Goal: Task Accomplishment & Management: Manage account settings

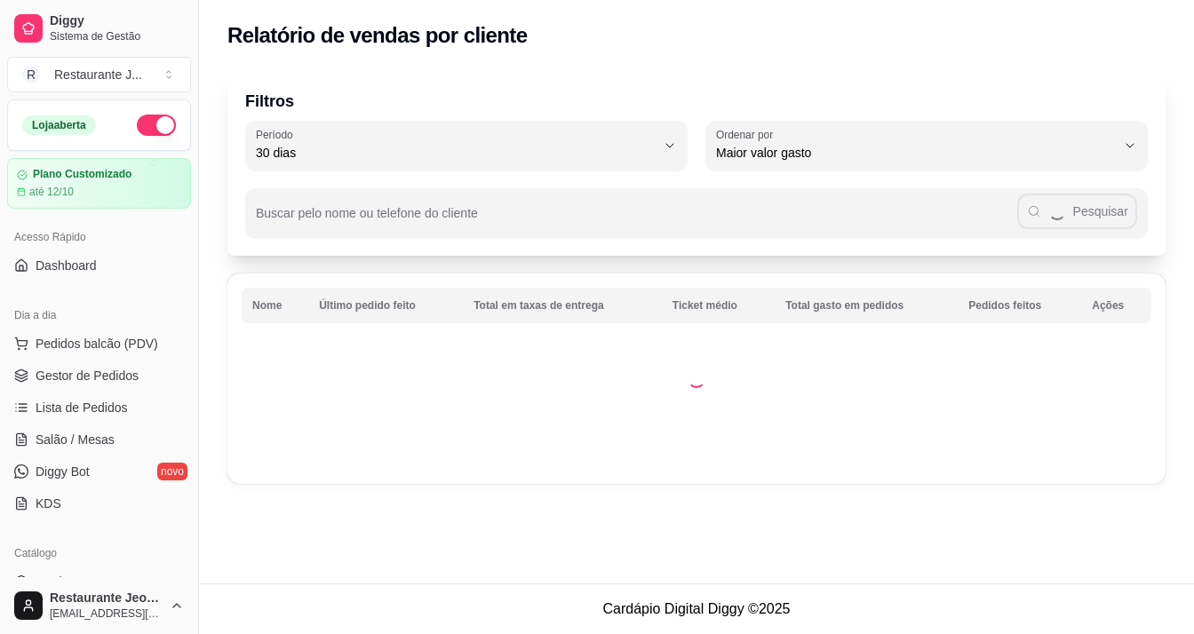
select select "30"
select select "HIGHEST_TOTAL_SPENT_WITH_ORDERS"
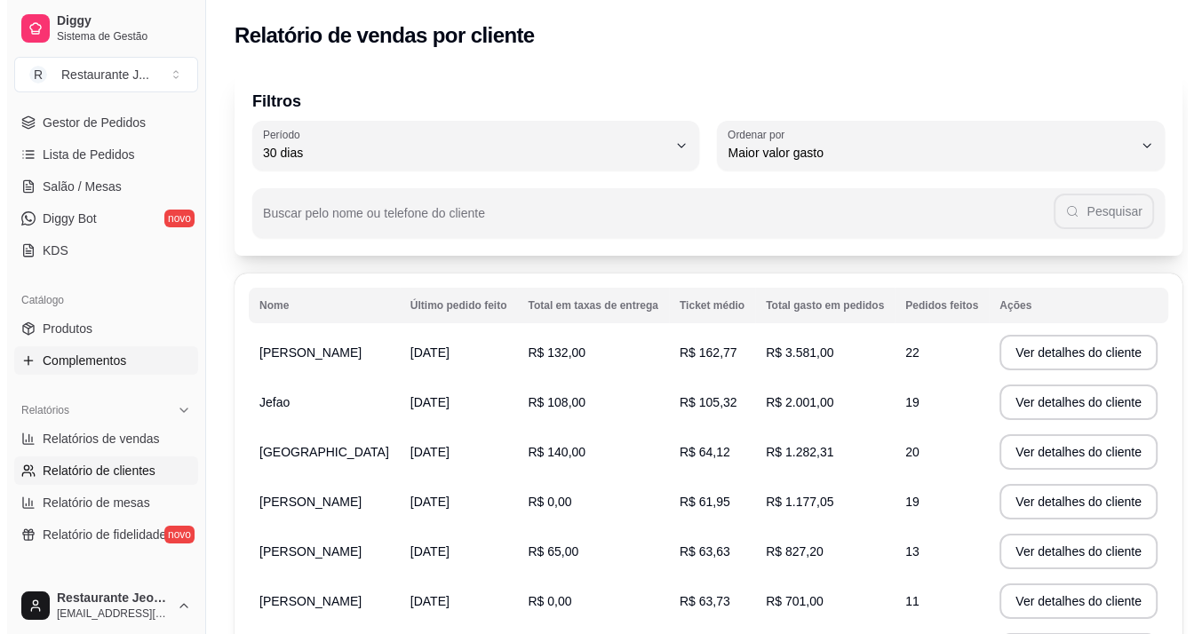
scroll to position [178, 0]
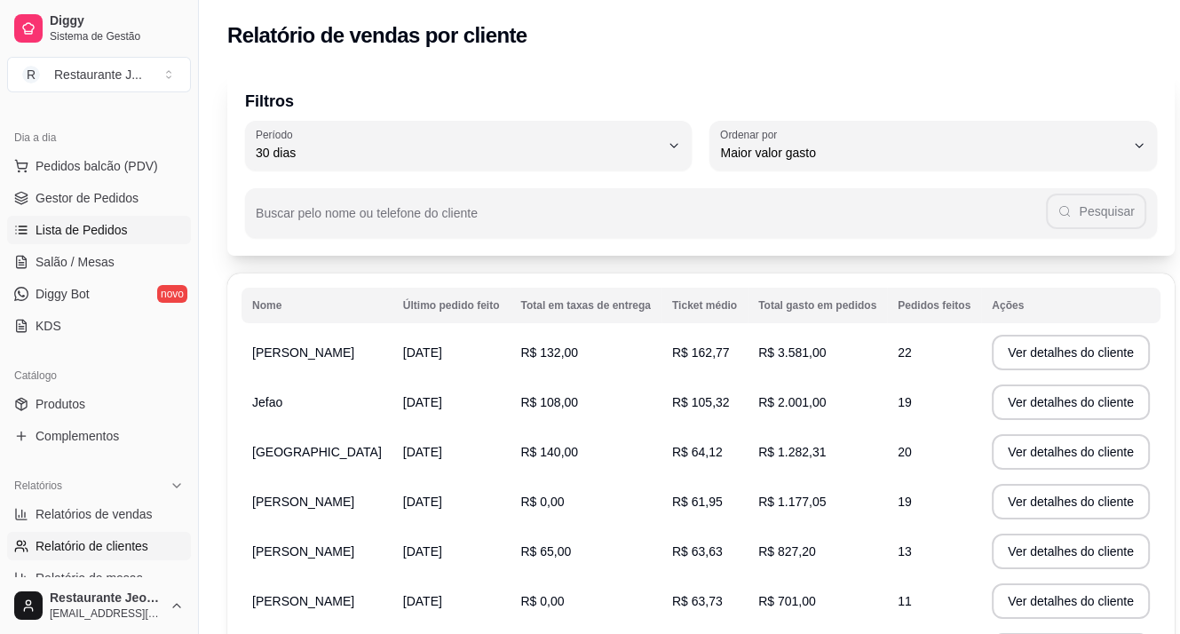
click at [87, 241] on link "Lista de Pedidos" at bounding box center [99, 230] width 184 height 28
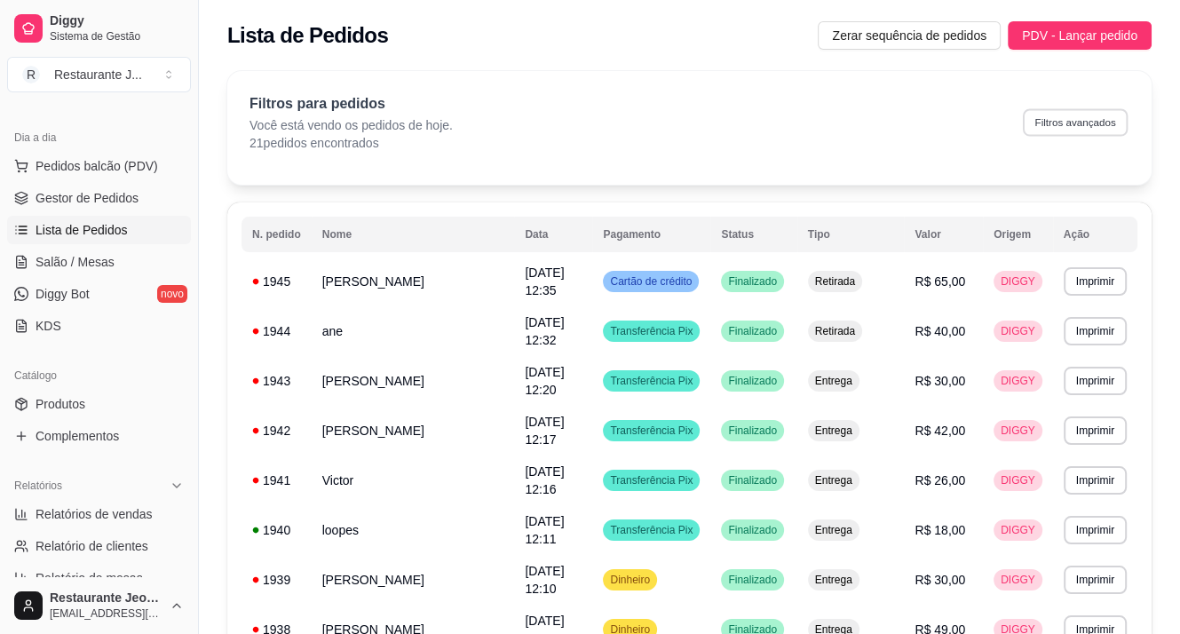
click at [1051, 120] on button "Filtros avançados" at bounding box center [1075, 122] width 105 height 28
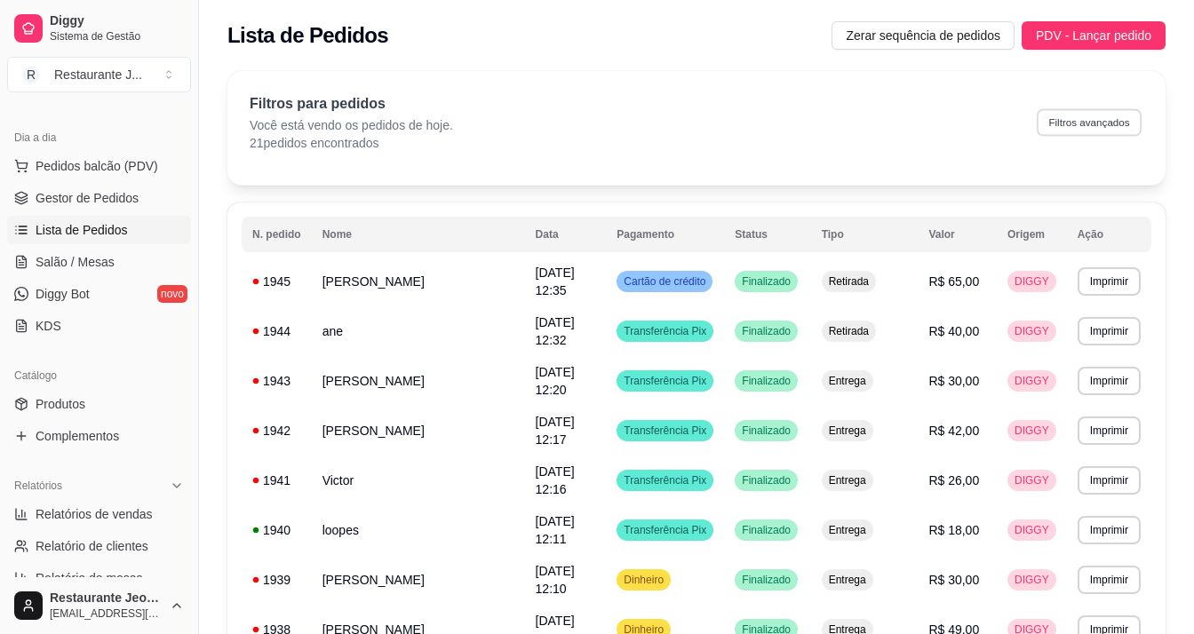
select select "0"
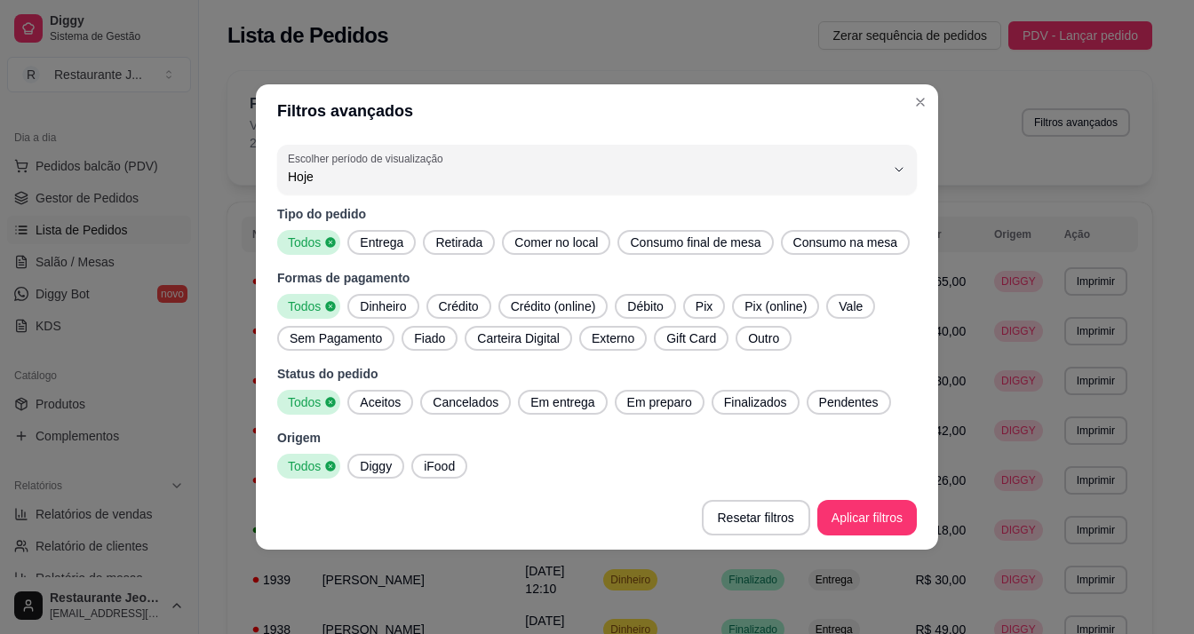
click at [390, 299] on span "Dinheiro" at bounding box center [383, 306] width 60 height 18
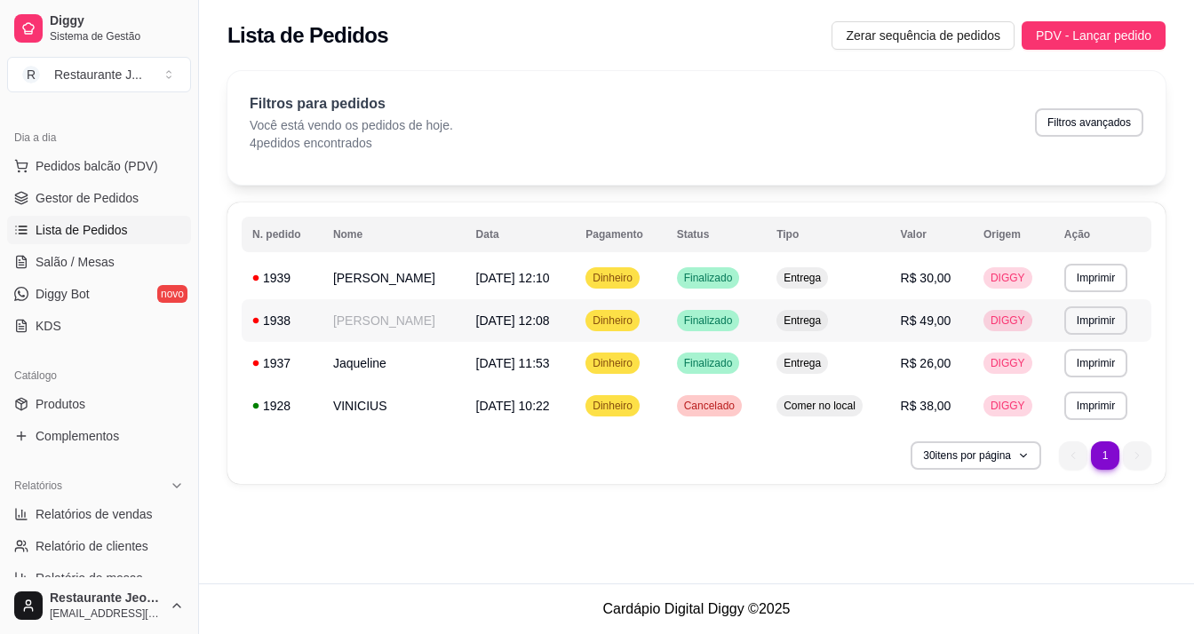
click at [529, 317] on span "[DATE] 12:08" at bounding box center [513, 320] width 74 height 14
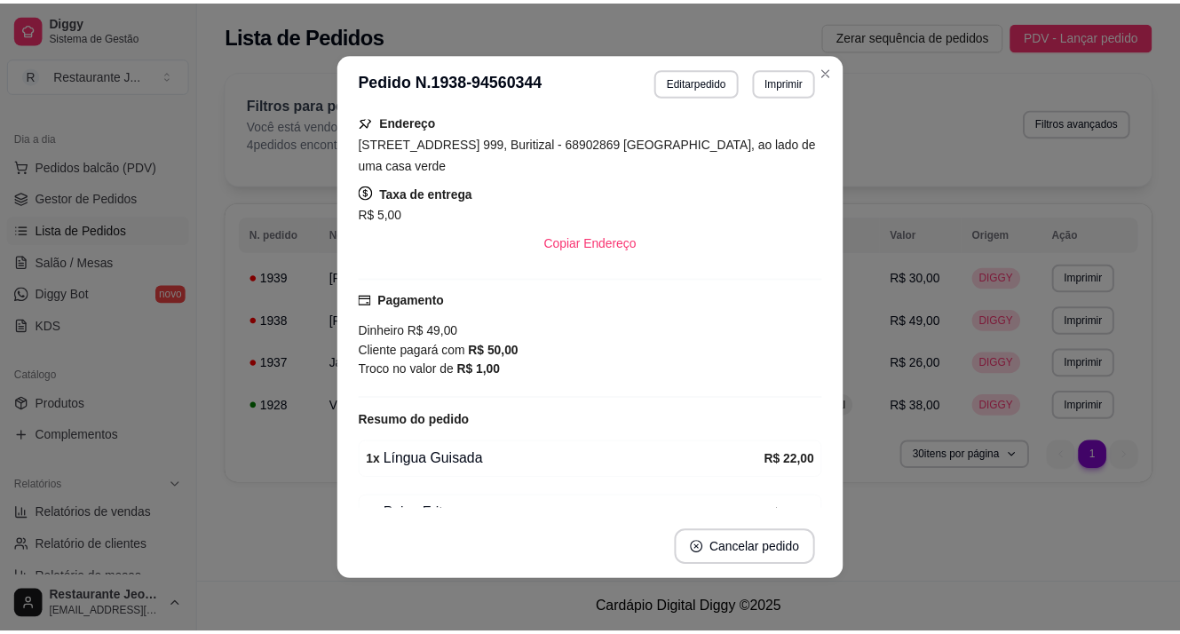
scroll to position [355, 0]
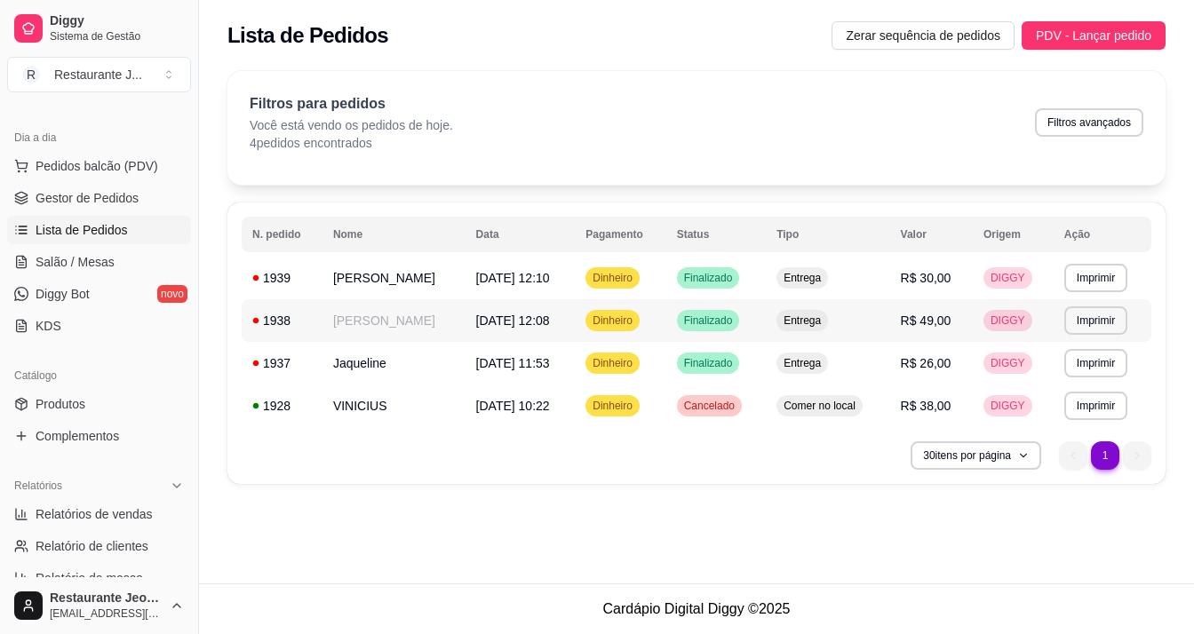
click at [558, 320] on td "[DATE] 12:08" at bounding box center [520, 320] width 110 height 43
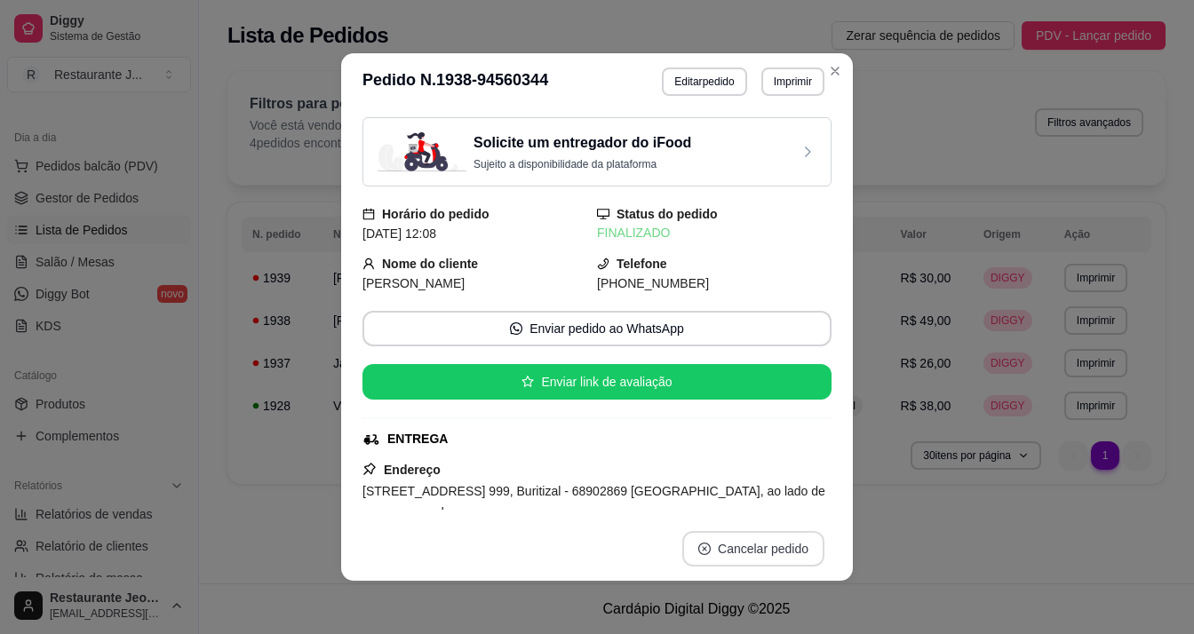
click at [743, 543] on button "Cancelar pedido" at bounding box center [753, 549] width 142 height 36
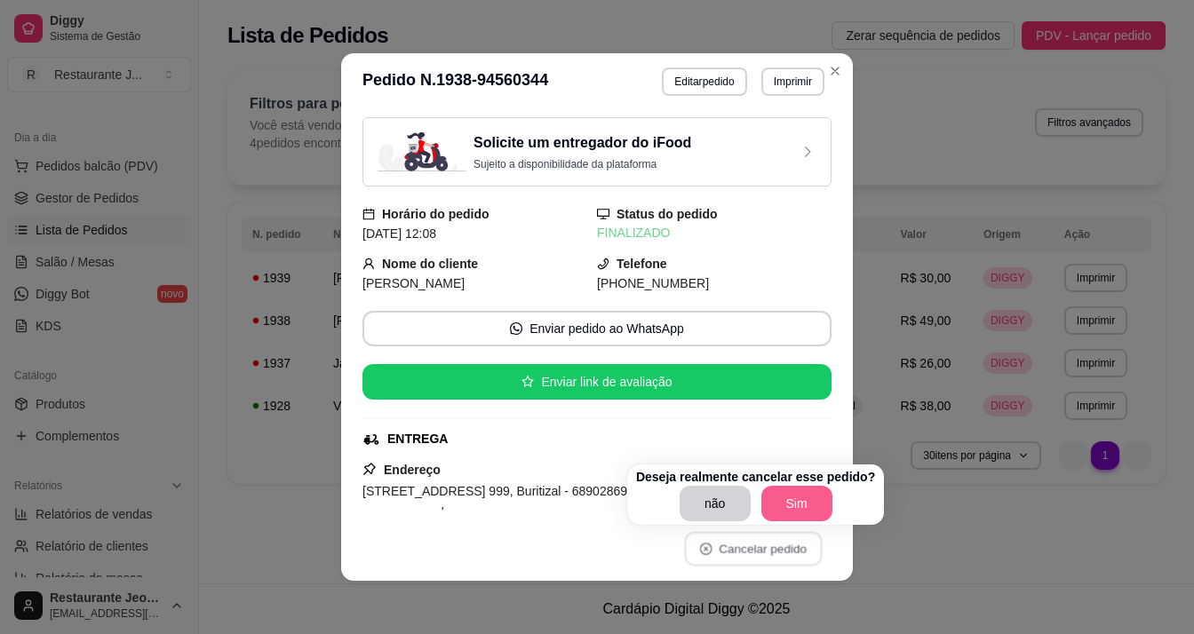
click at [787, 489] on button "Sim" at bounding box center [796, 504] width 71 height 36
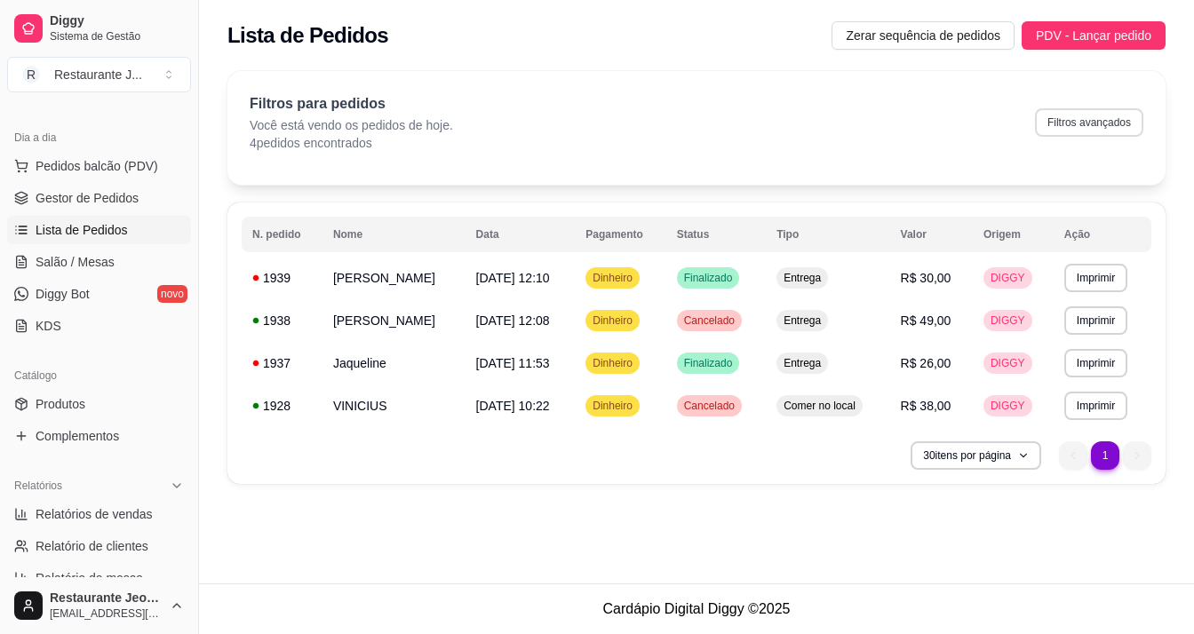
click at [1123, 134] on button "Filtros avançados" at bounding box center [1089, 122] width 108 height 28
select select "0"
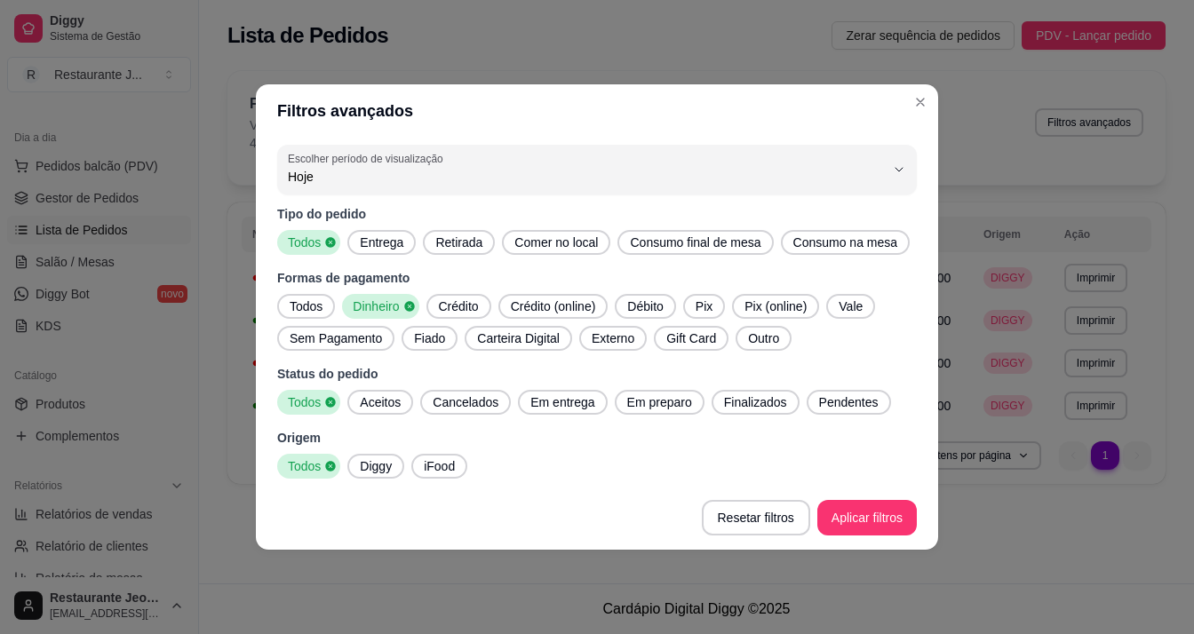
click at [400, 311] on span "Dinheiro" at bounding box center [373, 306] width 57 height 18
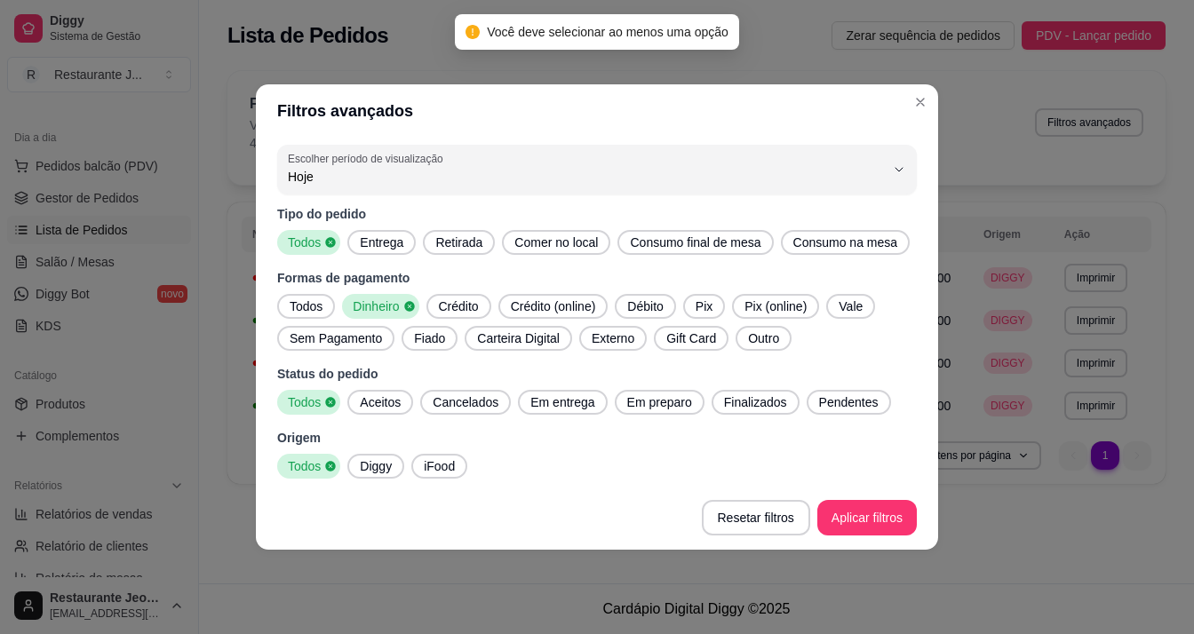
click at [698, 299] on span "Pix" at bounding box center [703, 306] width 31 height 18
click at [372, 306] on span "Dinheiro" at bounding box center [373, 306] width 57 height 18
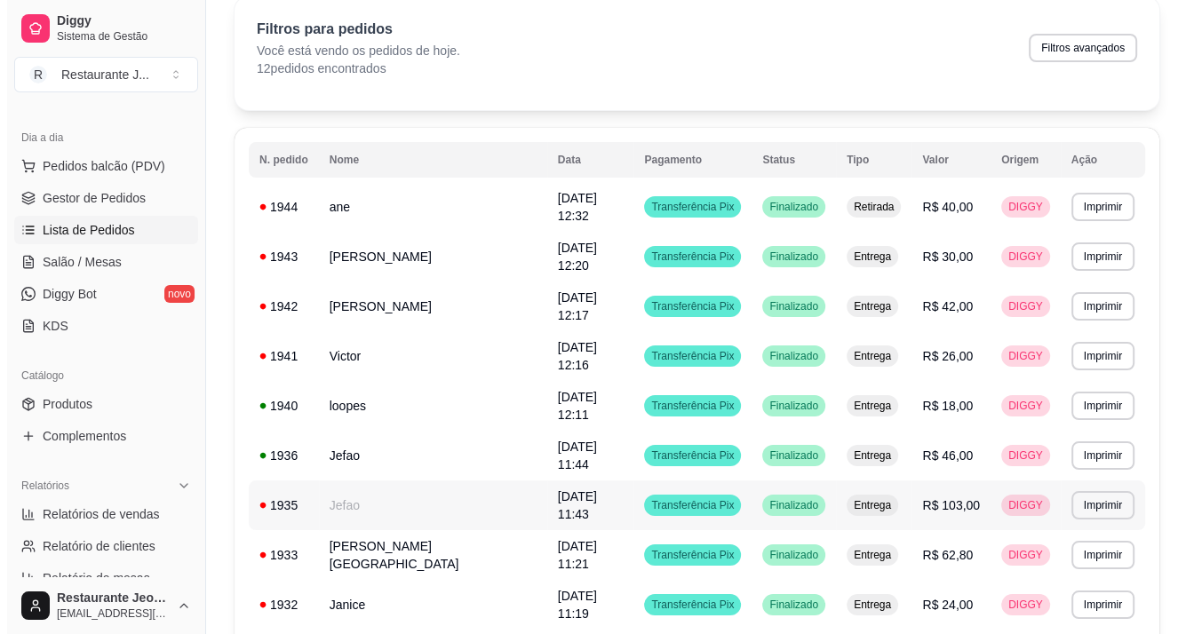
scroll to position [0, 0]
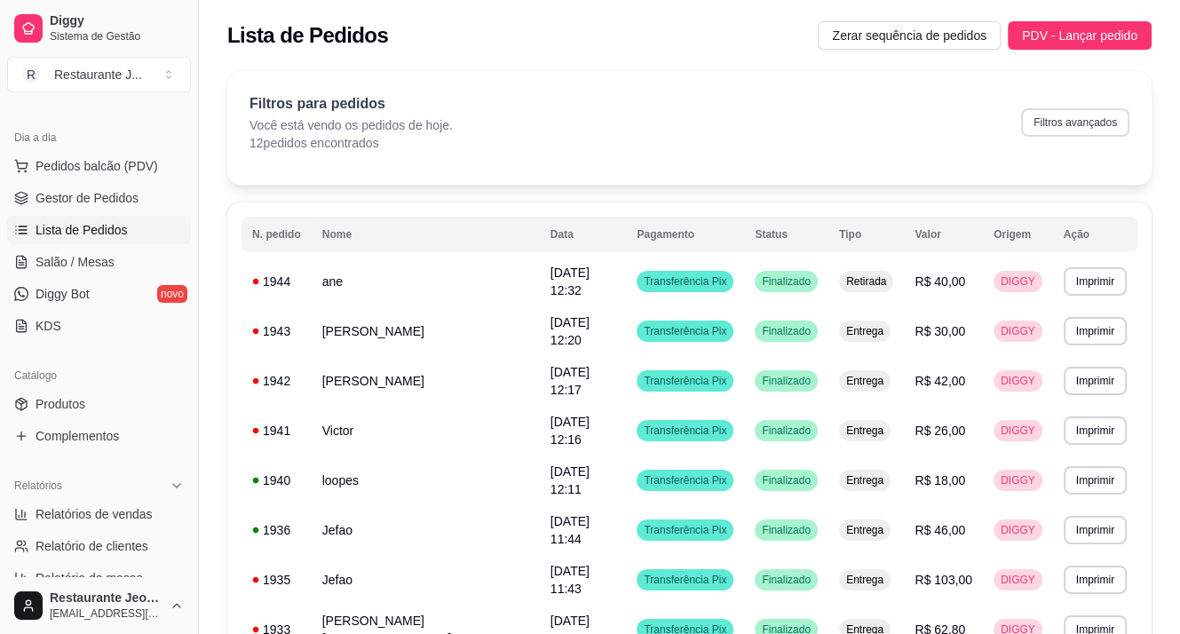
click at [1067, 132] on button "Filtros avançados" at bounding box center [1075, 122] width 108 height 28
select select "0"
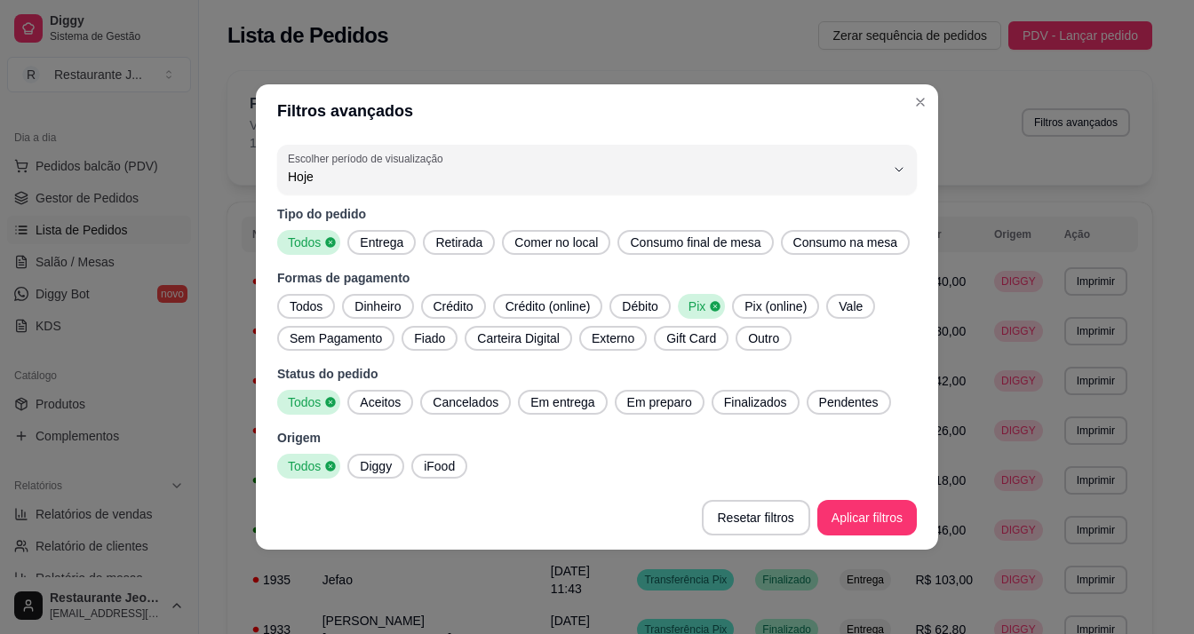
click at [571, 310] on span "Crédito (online)" at bounding box center [547, 306] width 99 height 18
click at [635, 317] on div "Débito" at bounding box center [645, 306] width 60 height 25
click at [469, 304] on span "Crédito" at bounding box center [453, 306] width 54 height 18
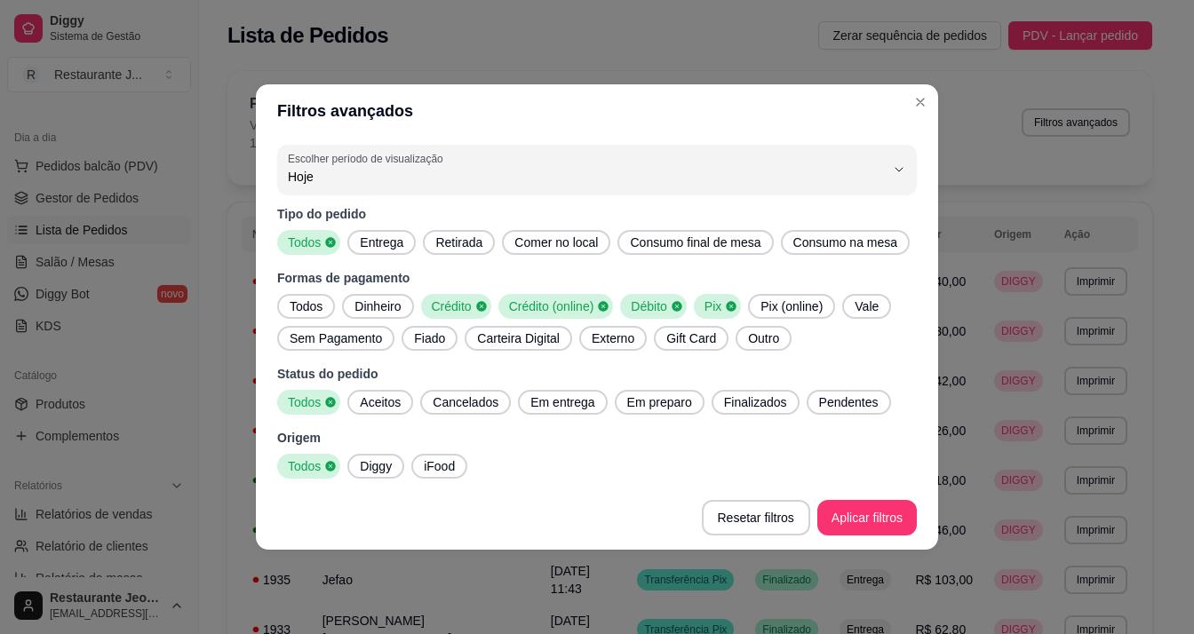
click at [602, 308] on icon at bounding box center [604, 306] width 10 height 10
click at [722, 300] on icon at bounding box center [725, 306] width 12 height 12
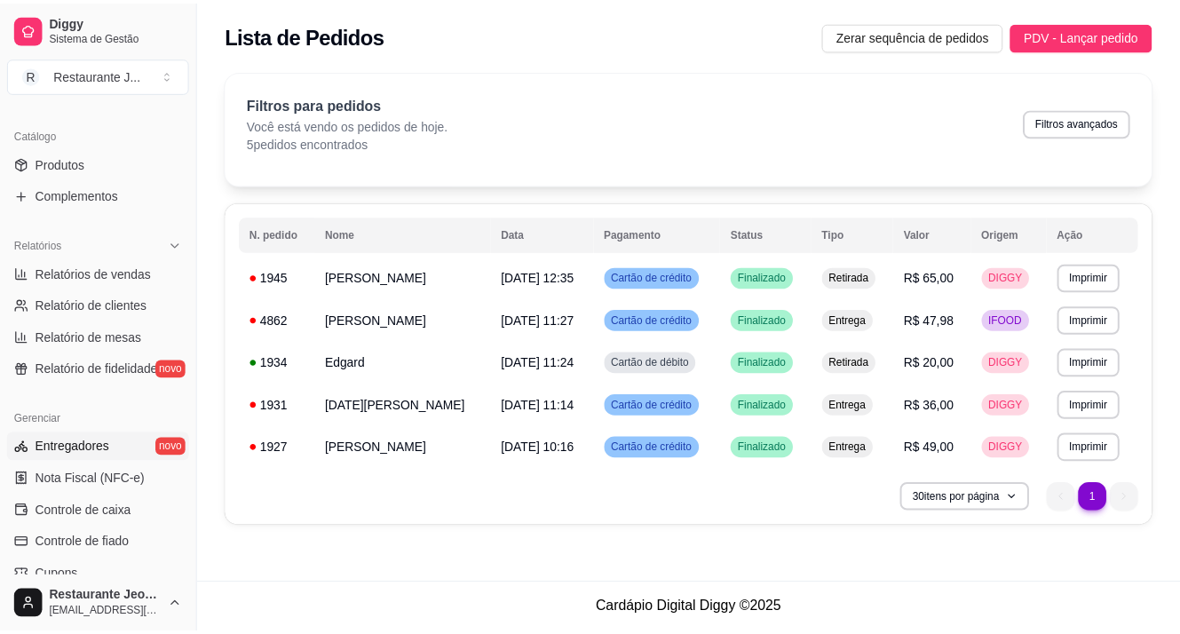
scroll to position [533, 0]
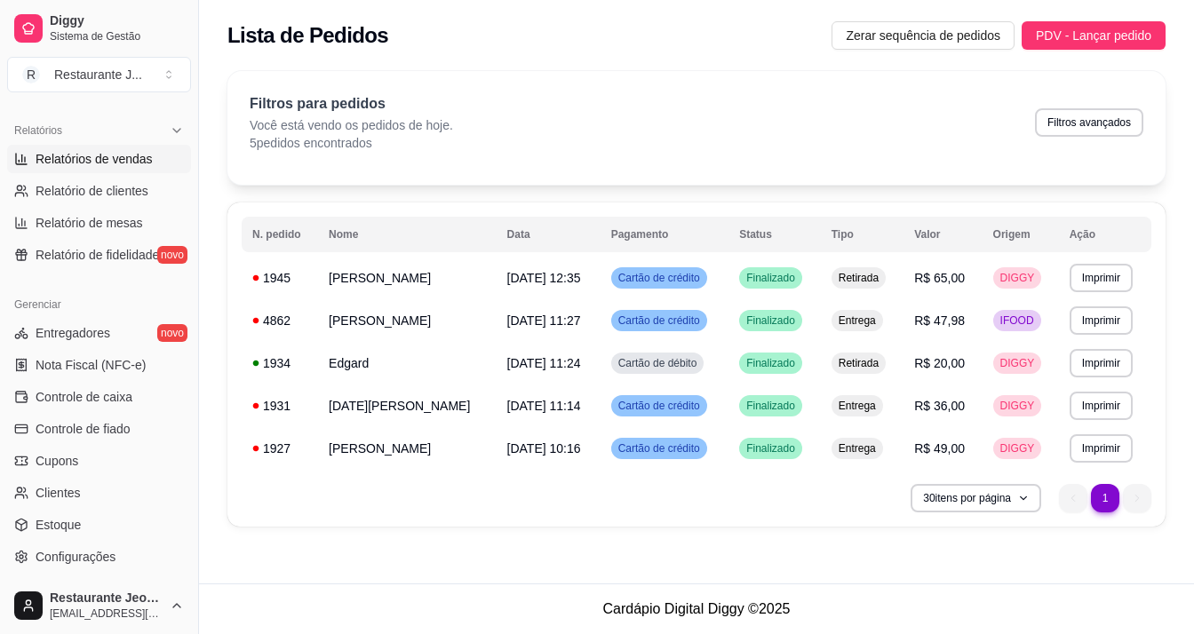
click at [115, 156] on span "Relatórios de vendas" at bounding box center [94, 159] width 117 height 18
select select "ALL"
select select "0"
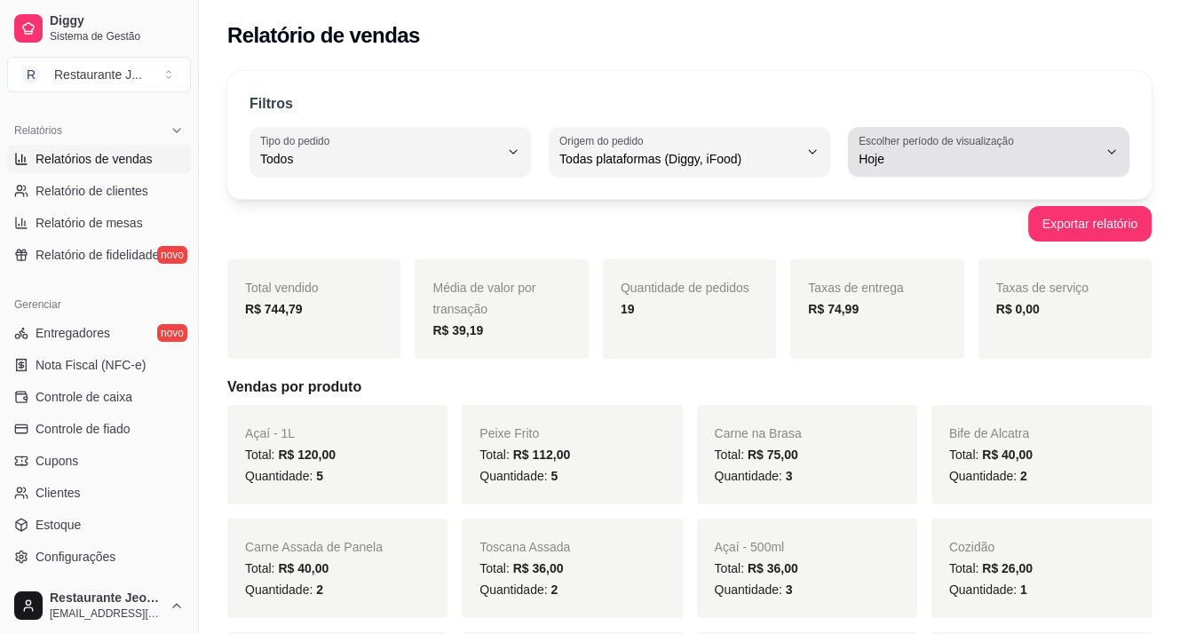
click at [902, 171] on button "Escolher período de visualização Hoje" at bounding box center [989, 152] width 282 height 50
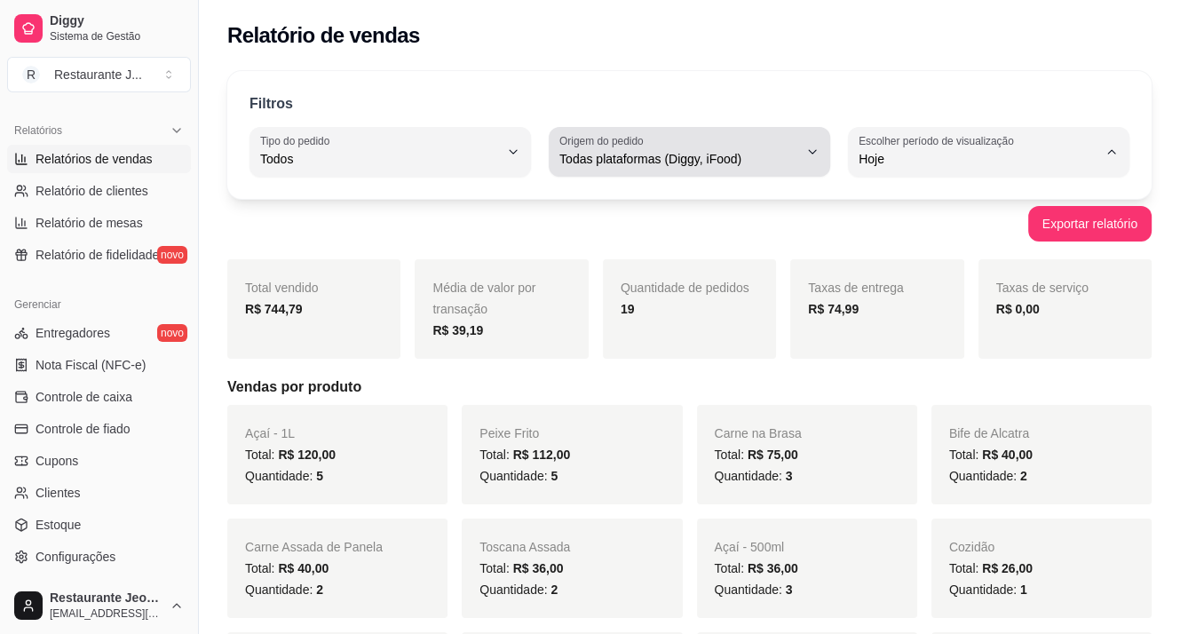
click at [716, 173] on button "Origem do pedido Todas plataformas (Diggy, iFood)" at bounding box center [690, 152] width 282 height 50
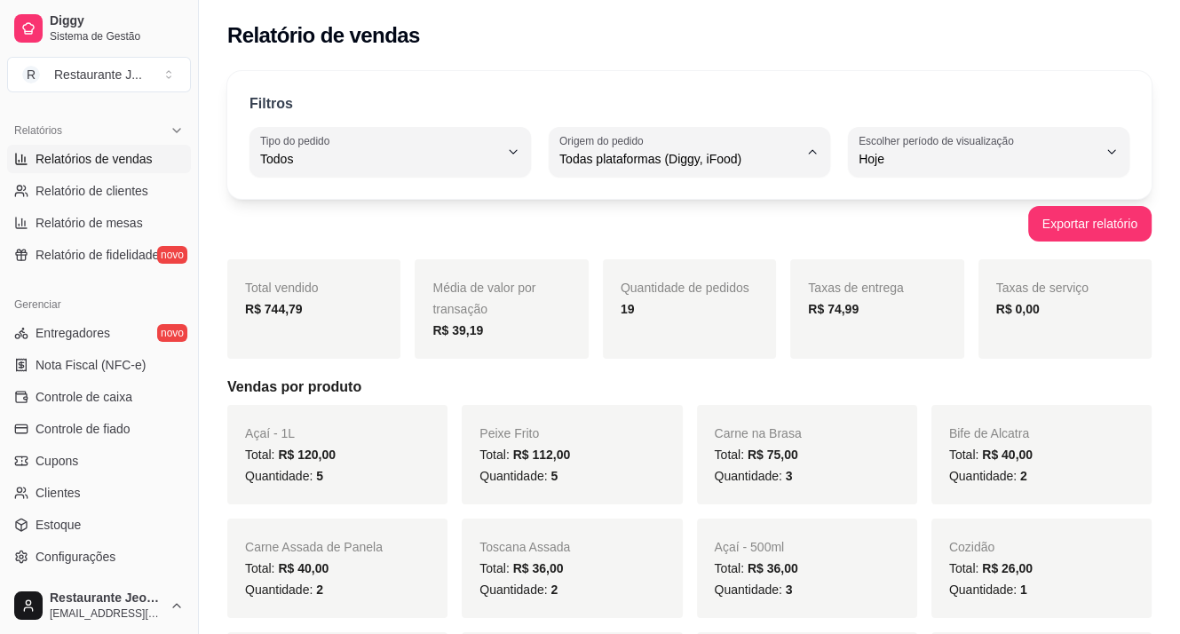
click at [602, 234] on span "Diggy" at bounding box center [681, 229] width 226 height 17
type input "DIGGY"
select select "DIGGY"
click at [75, 193] on span "Relatório de clientes" at bounding box center [92, 191] width 113 height 18
select select "30"
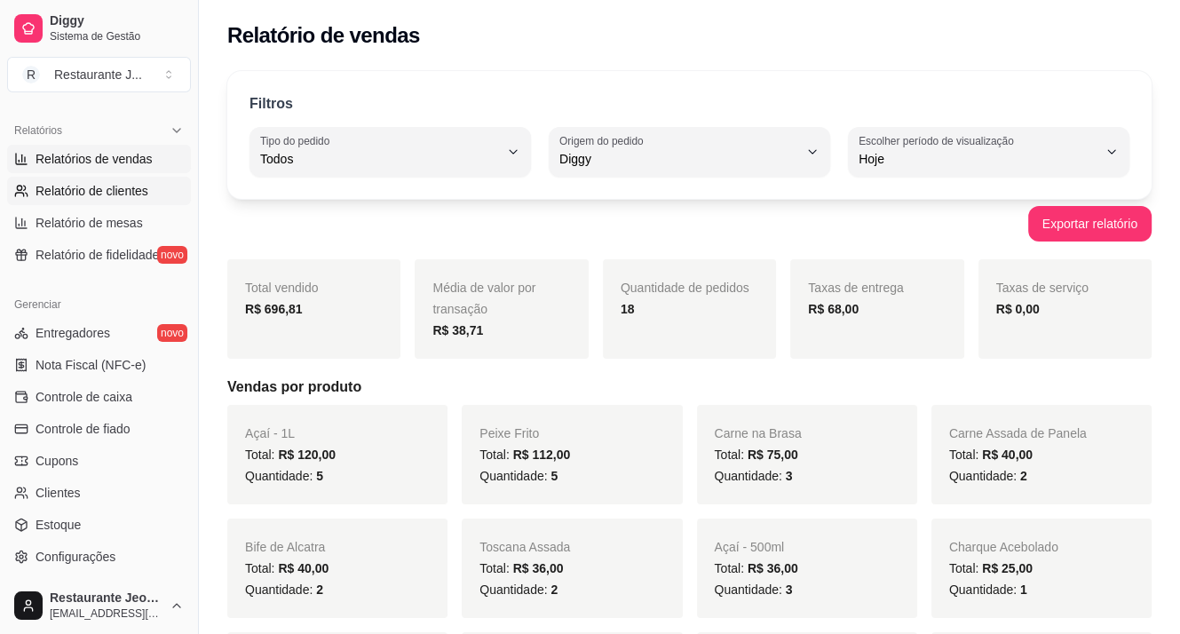
select select "HIGHEST_TOTAL_SPENT_WITH_ORDERS"
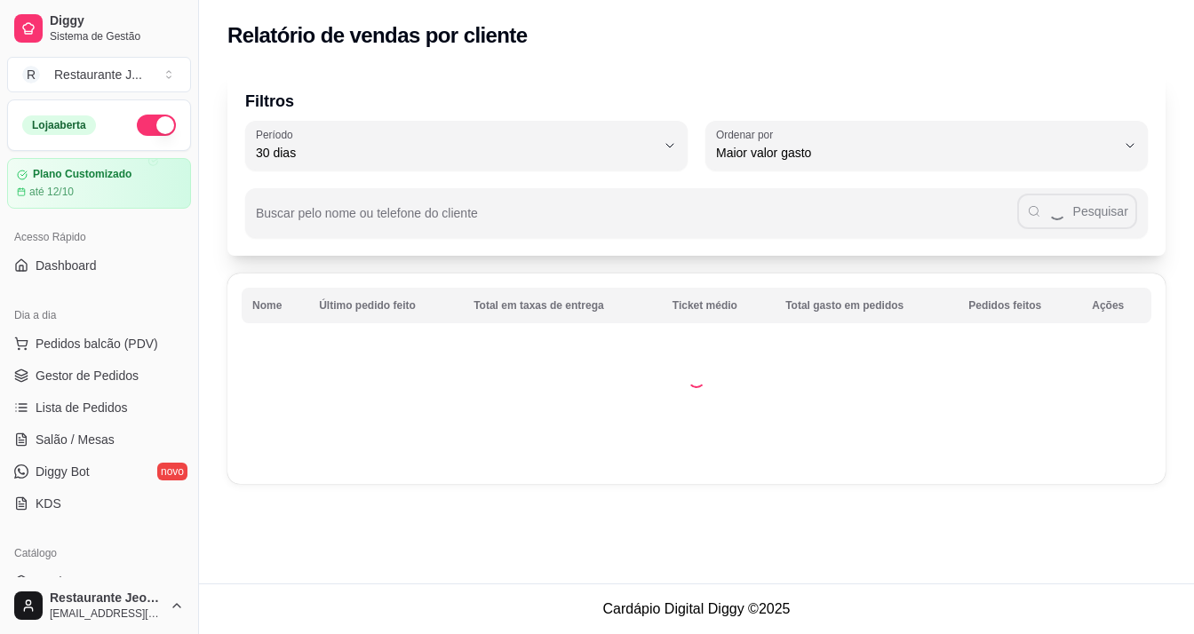
click at [150, 122] on button "button" at bounding box center [156, 125] width 39 height 21
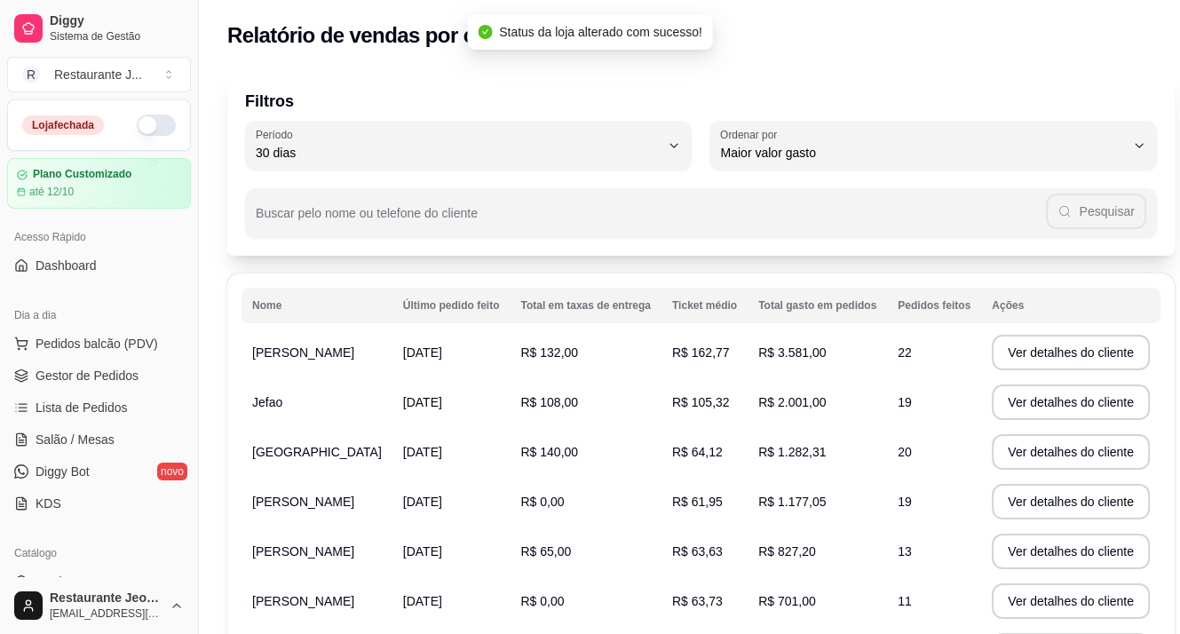
click at [145, 131] on button "button" at bounding box center [156, 125] width 39 height 21
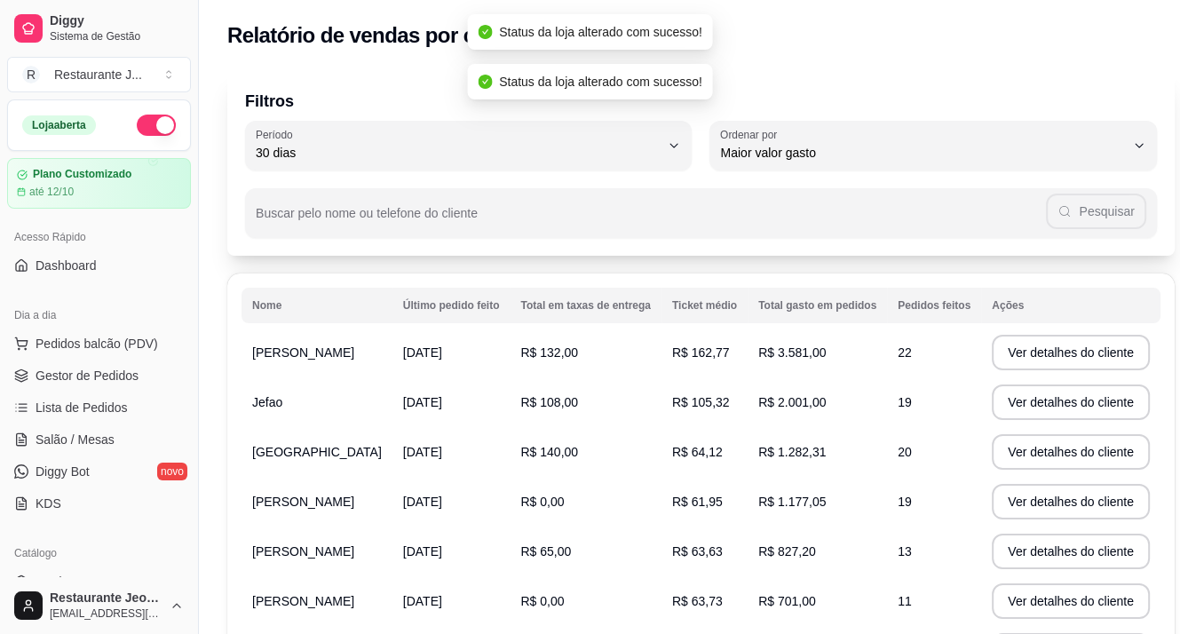
click at [137, 129] on button "button" at bounding box center [156, 125] width 39 height 21
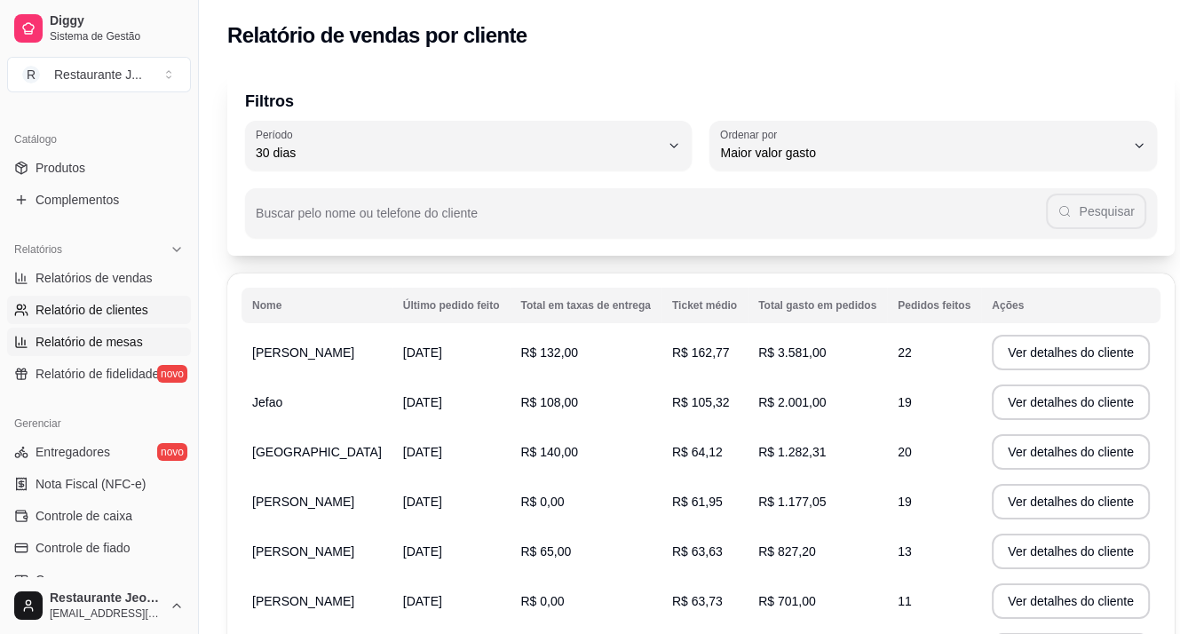
scroll to position [444, 0]
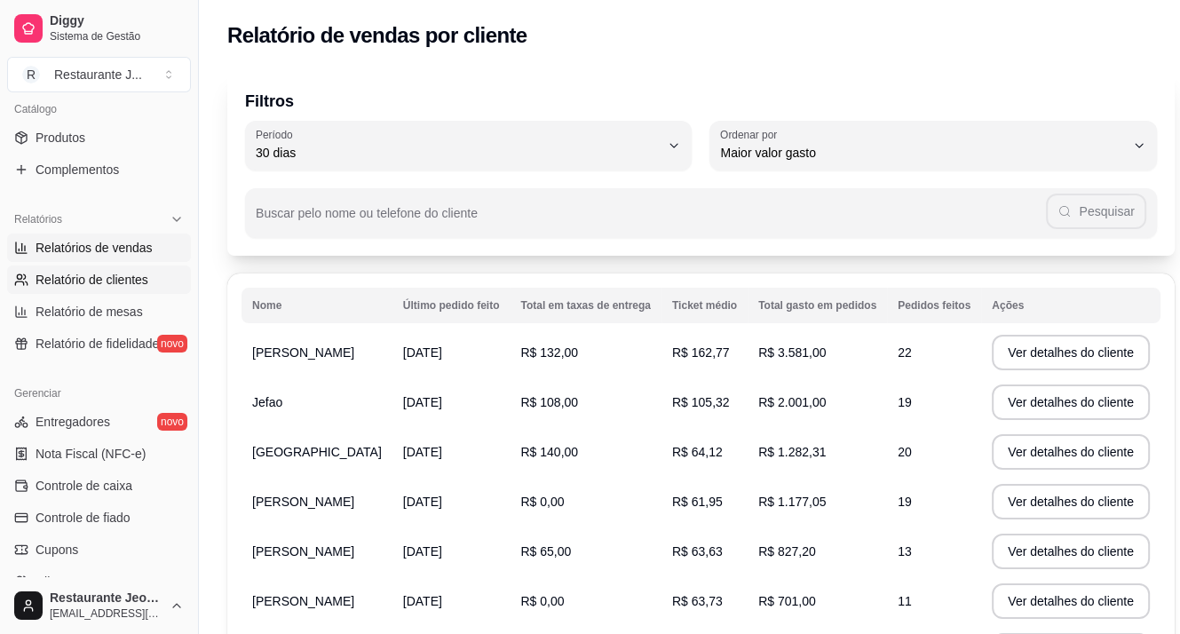
click at [130, 239] on span "Relatórios de vendas" at bounding box center [94, 248] width 117 height 18
select select "ALL"
select select "0"
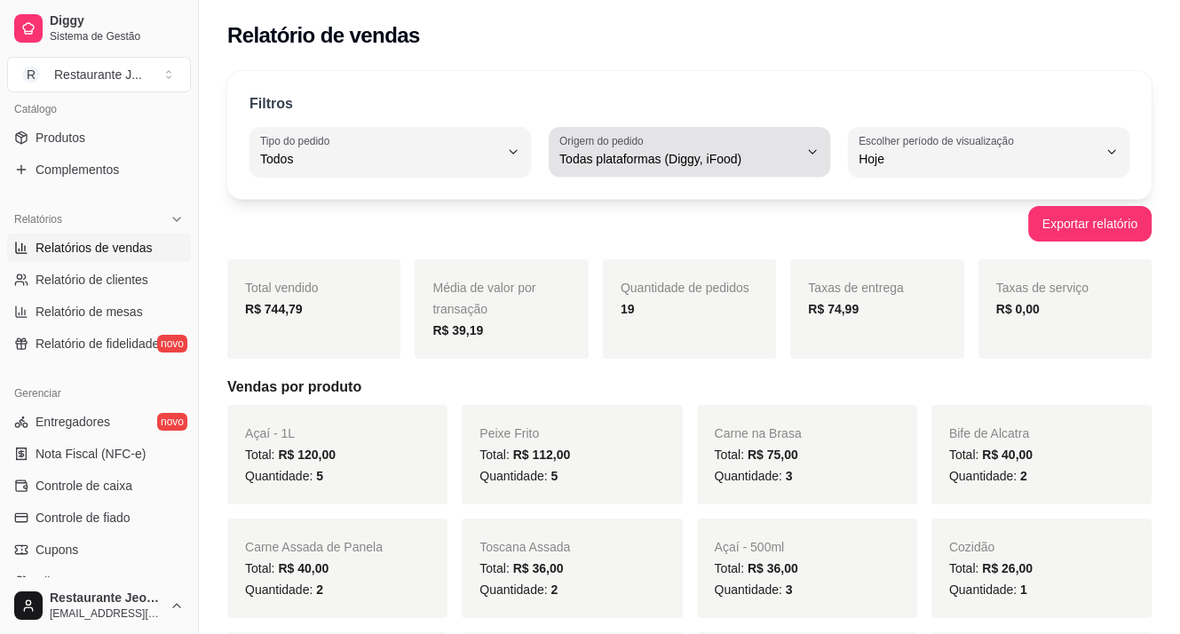
click at [622, 155] on span "Todas plataformas (Diggy, iFood)" at bounding box center [678, 159] width 239 height 18
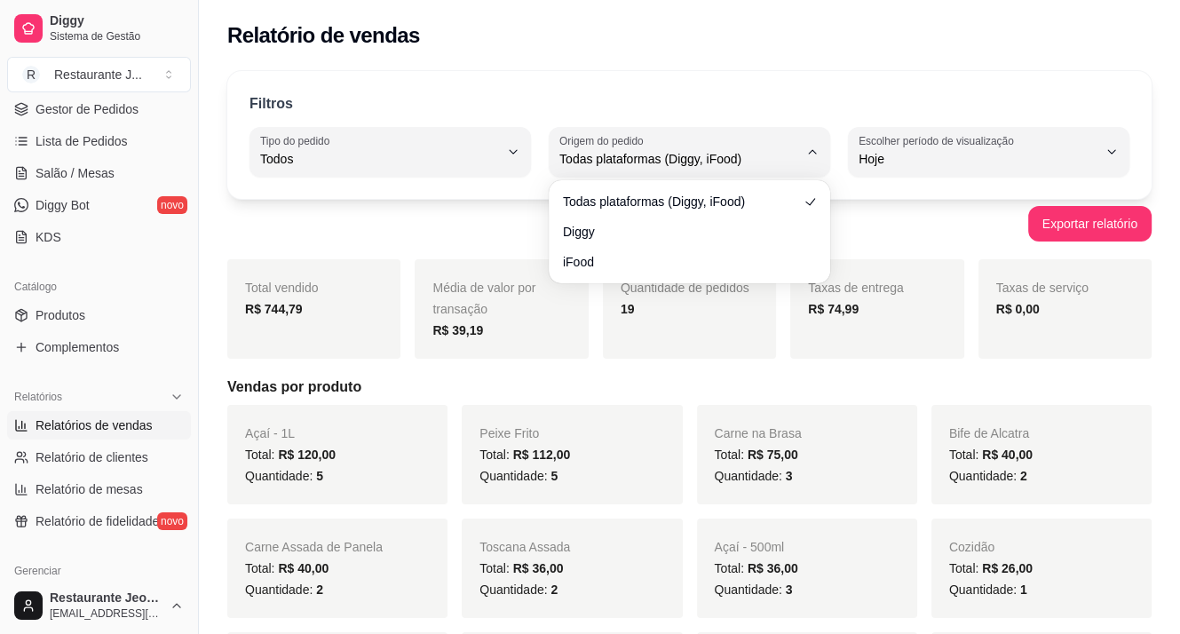
scroll to position [178, 0]
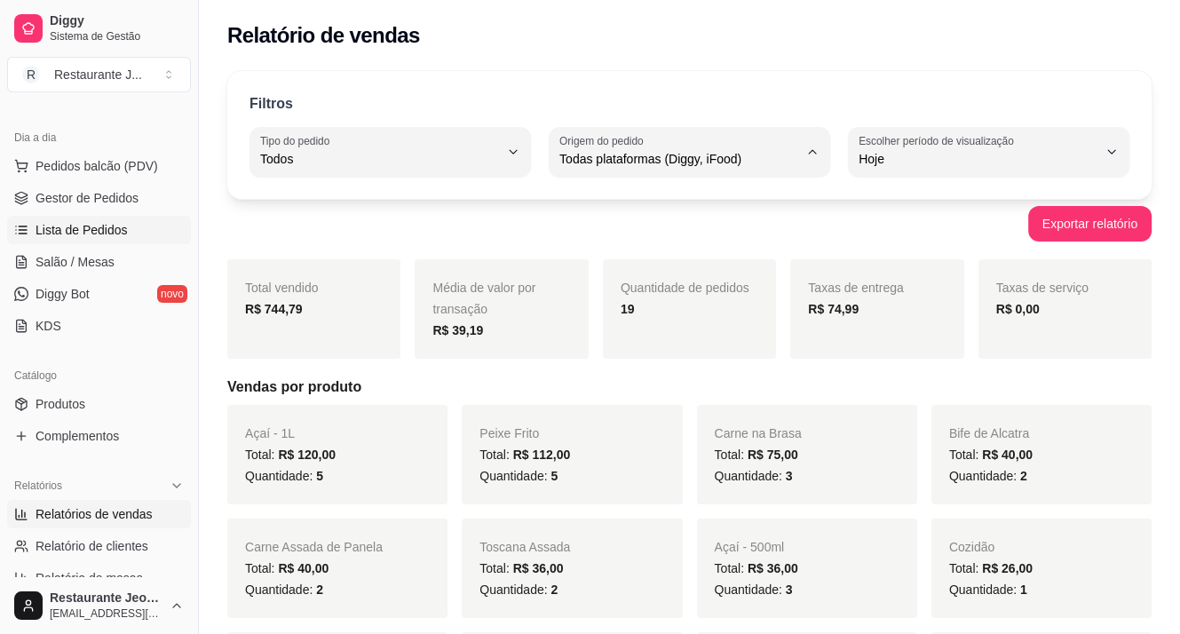
click at [75, 226] on span "Lista de Pedidos" at bounding box center [82, 230] width 92 height 18
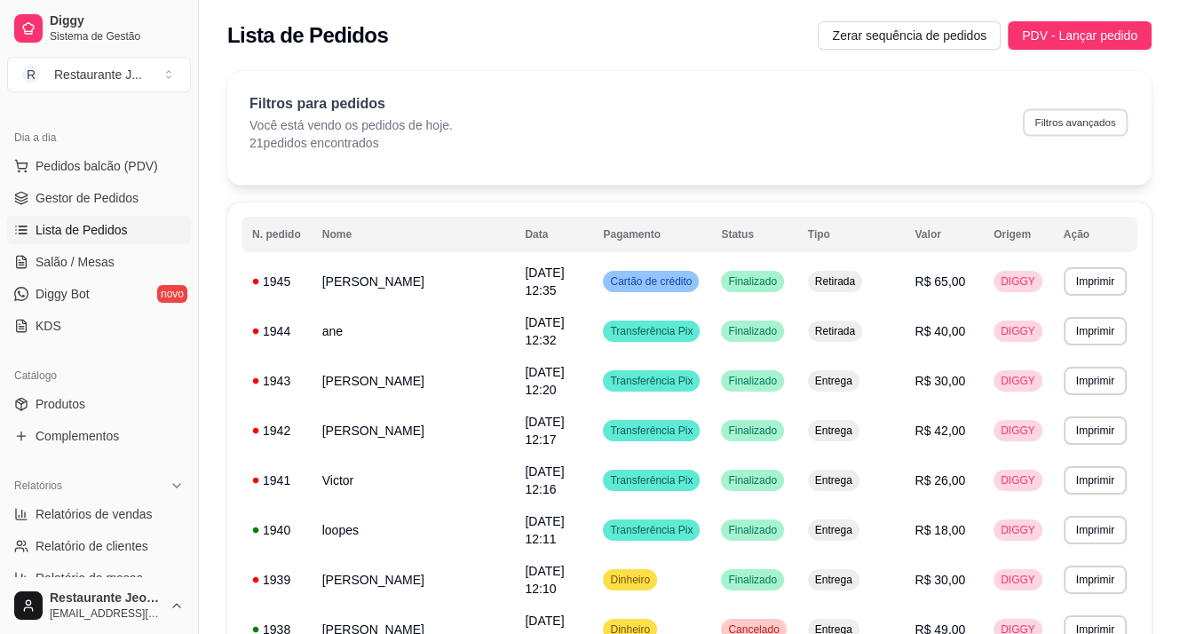
click at [1069, 122] on button "Filtros avançados" at bounding box center [1075, 122] width 105 height 28
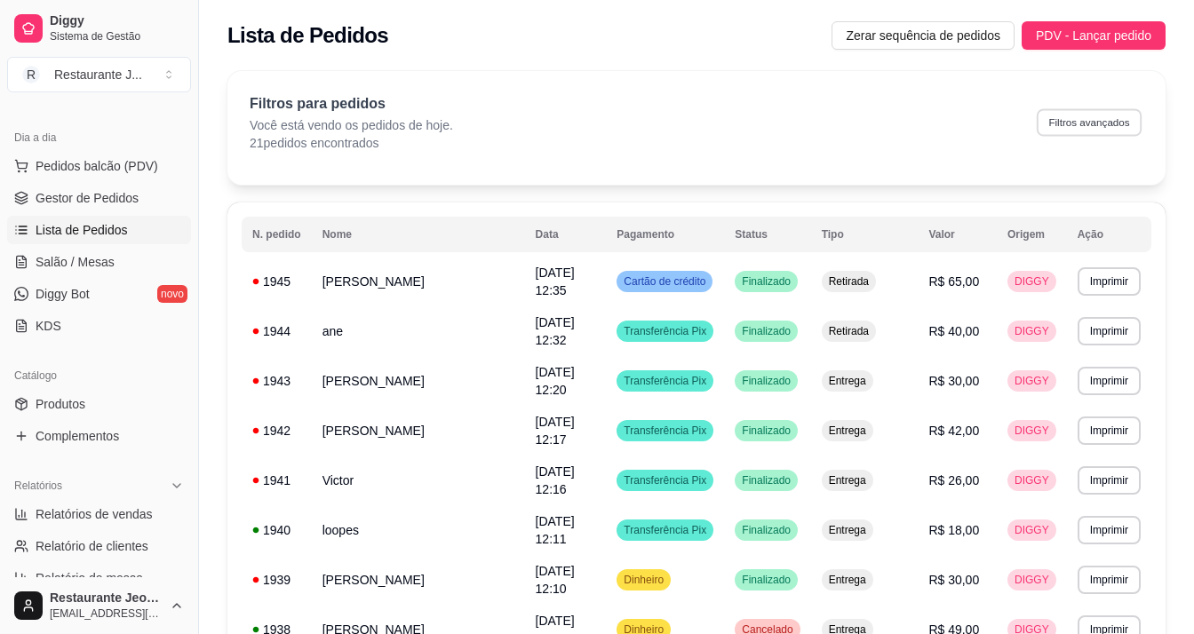
select select "0"
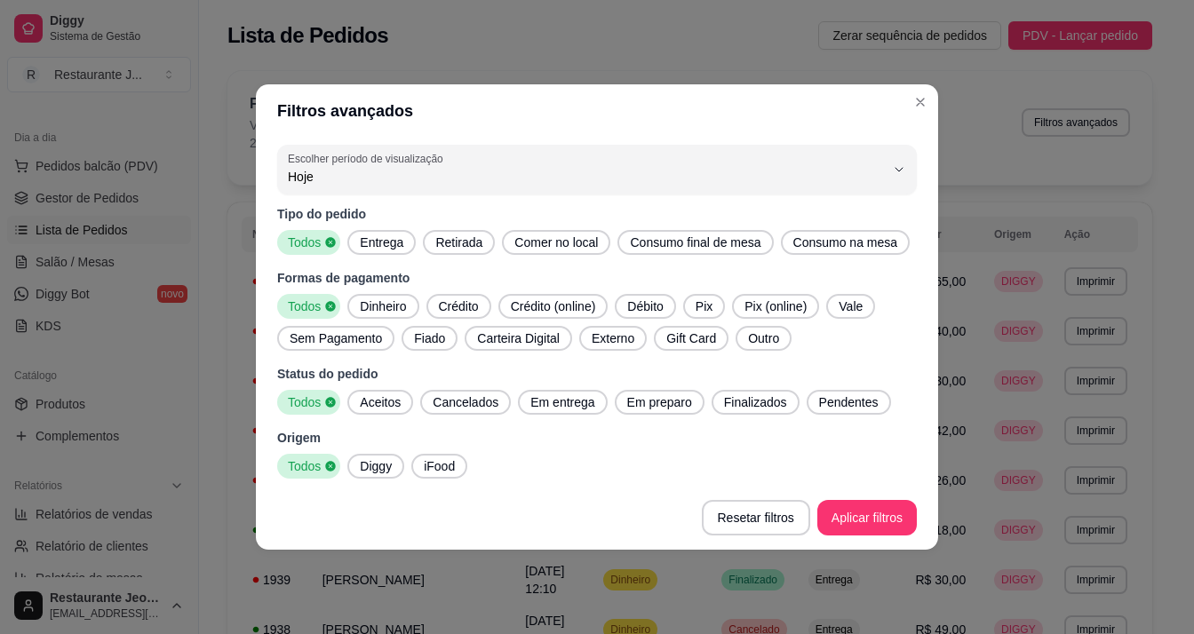
click at [302, 308] on span "Todos" at bounding box center [303, 306] width 44 height 18
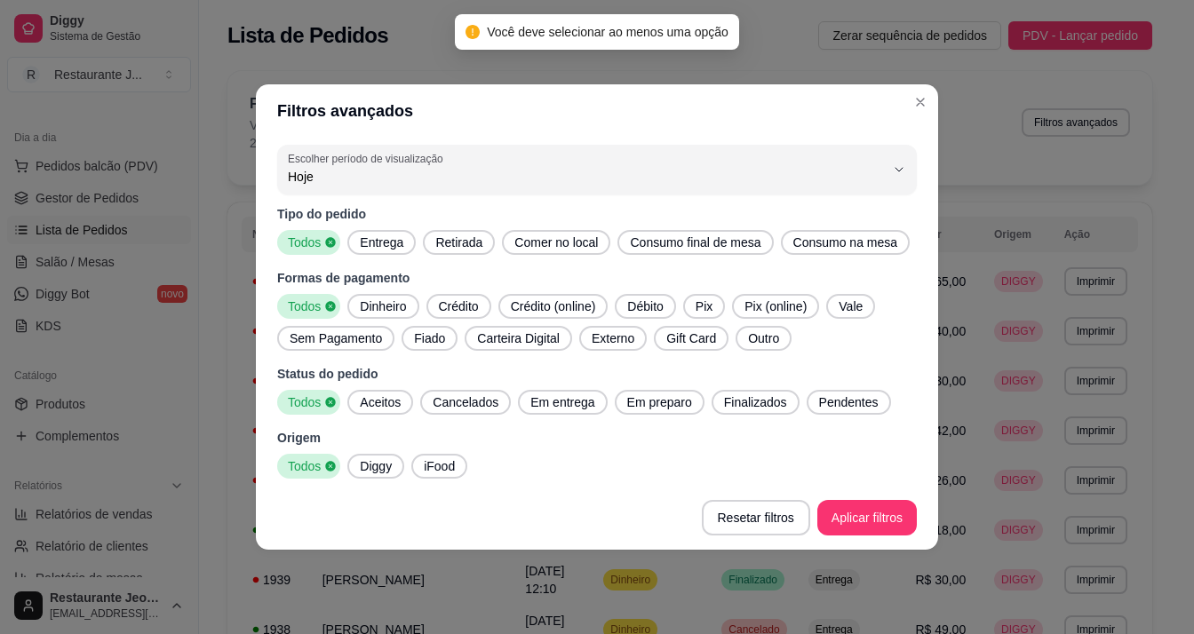
click at [707, 299] on span "Pix" at bounding box center [703, 306] width 31 height 18
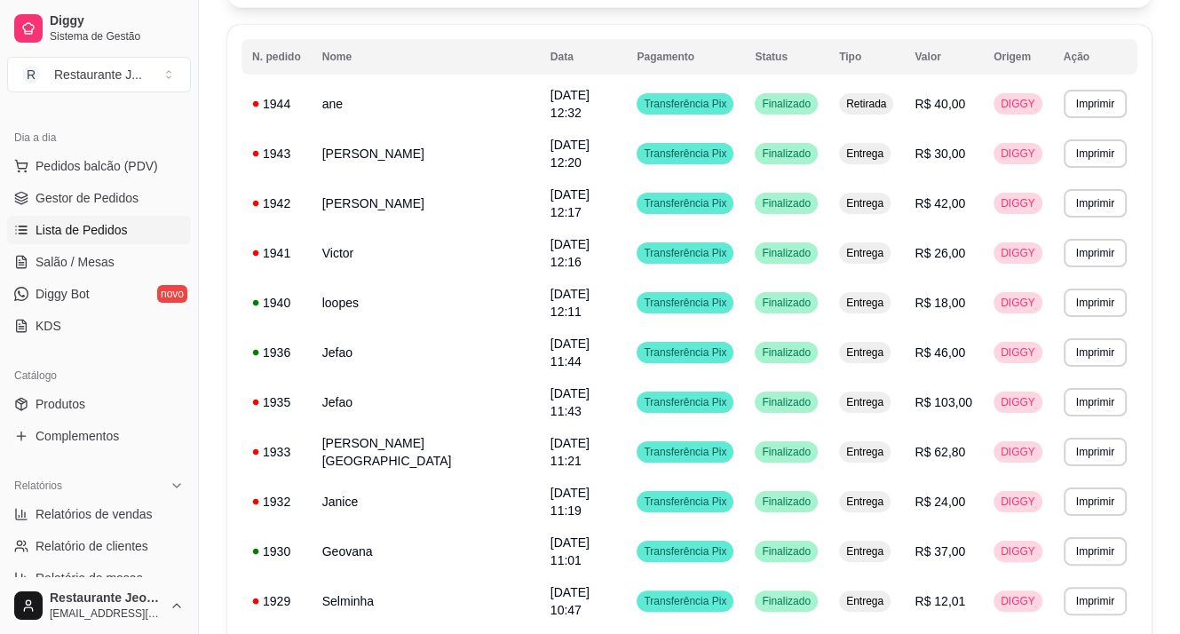
scroll to position [355, 0]
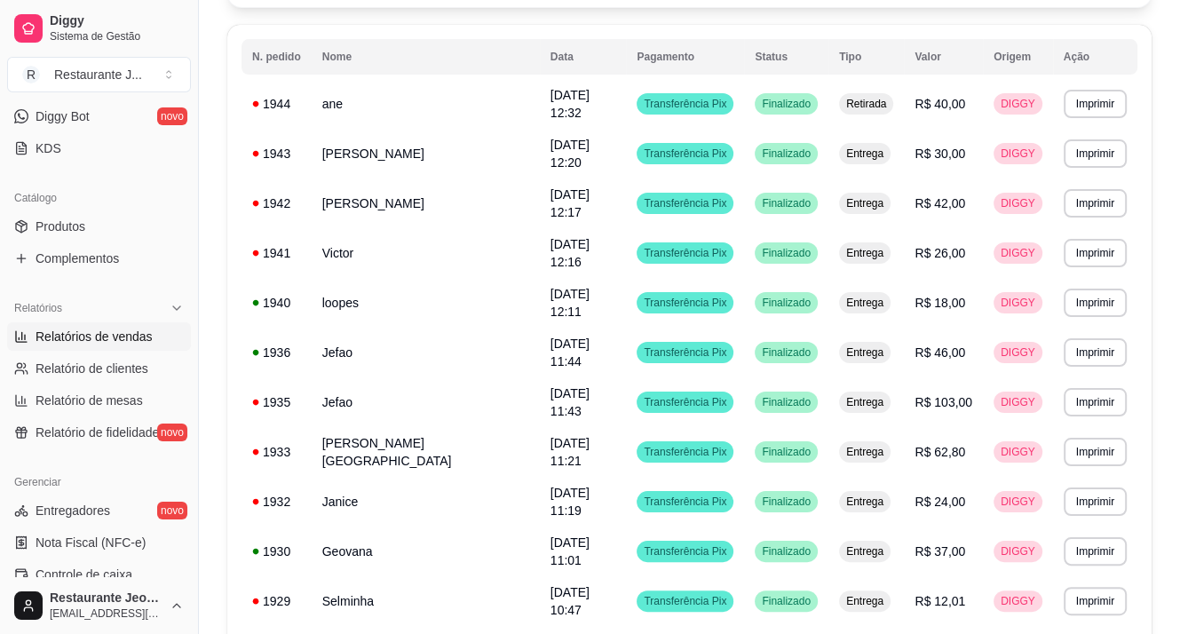
click at [131, 337] on span "Relatórios de vendas" at bounding box center [94, 337] width 117 height 18
select select "ALL"
select select "0"
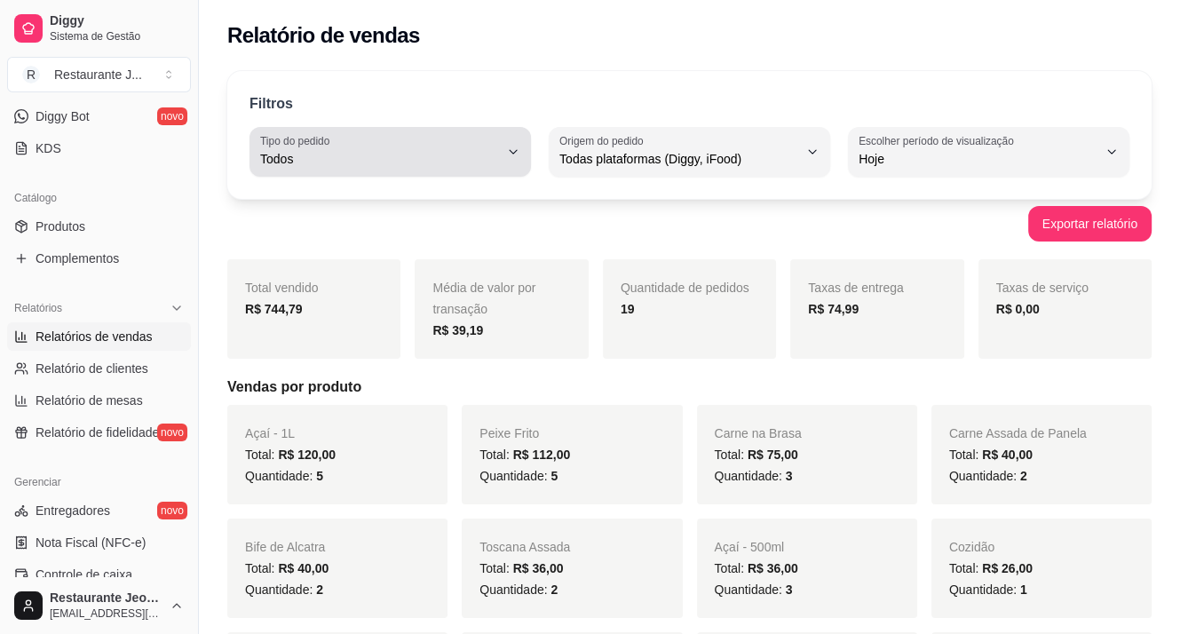
click at [453, 139] on div "Todos" at bounding box center [379, 152] width 239 height 36
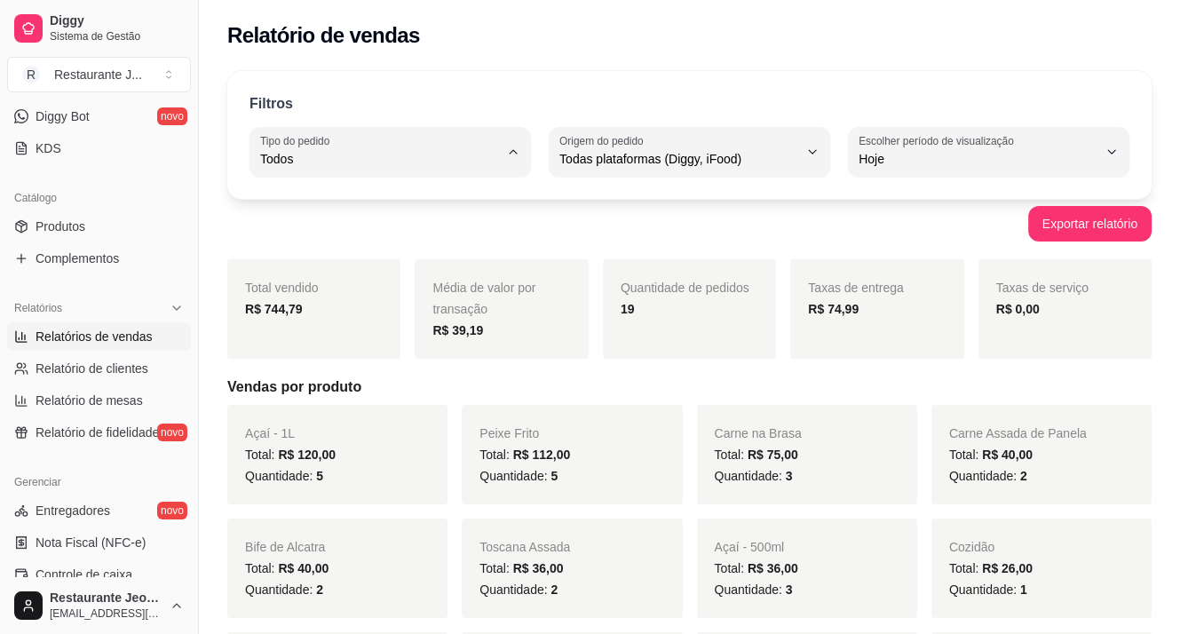
click at [360, 273] on li "Retirada" at bounding box center [390, 259] width 257 height 28
type input "PICKUP"
select select "PICKUP"
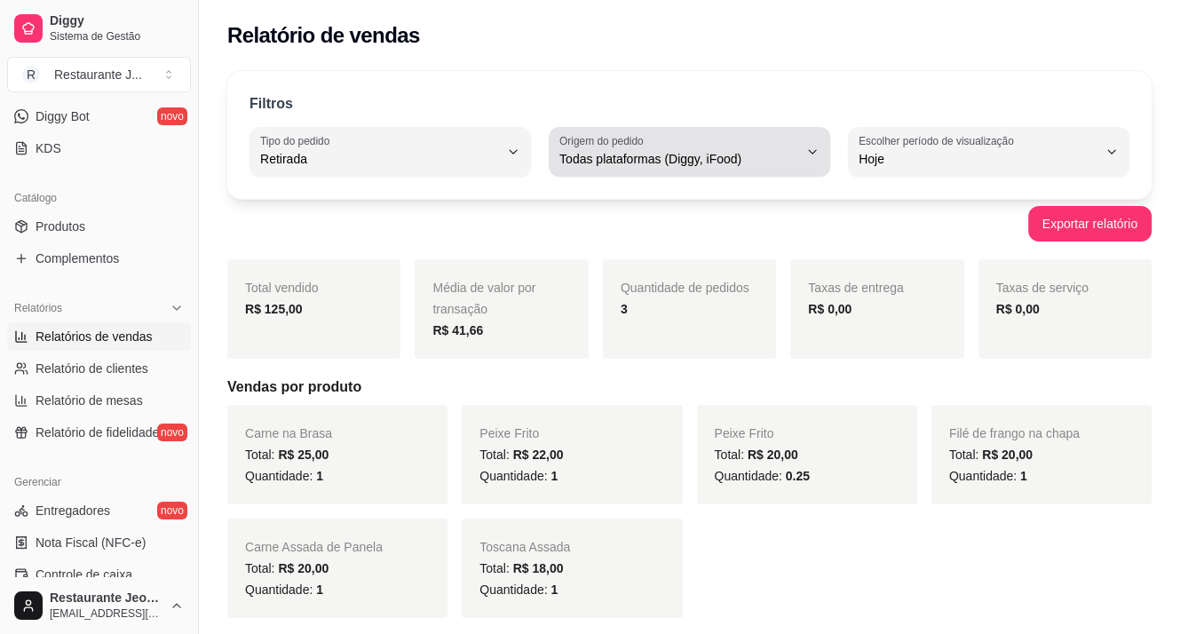
click at [658, 171] on button "Origem do pedido Todas plataformas (Diggy, iFood)" at bounding box center [690, 152] width 282 height 50
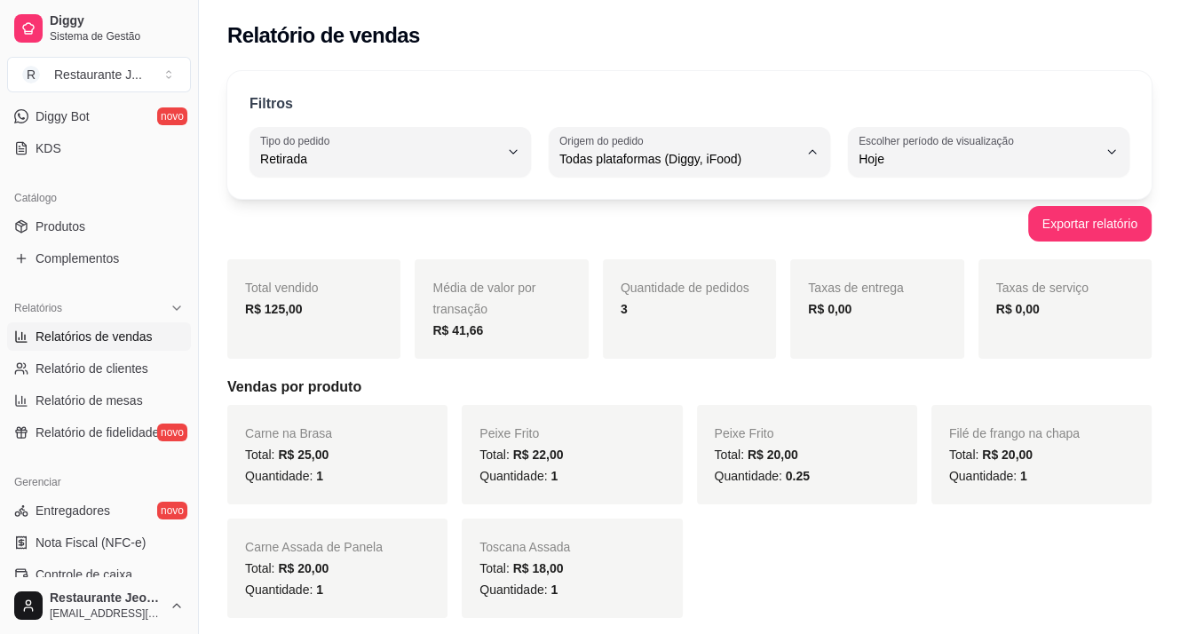
click at [650, 238] on span "Diggy" at bounding box center [681, 229] width 226 height 17
type input "DIGGY"
select select "DIGGY"
click at [84, 365] on span "Relatório de clientes" at bounding box center [92, 369] width 113 height 18
select select "30"
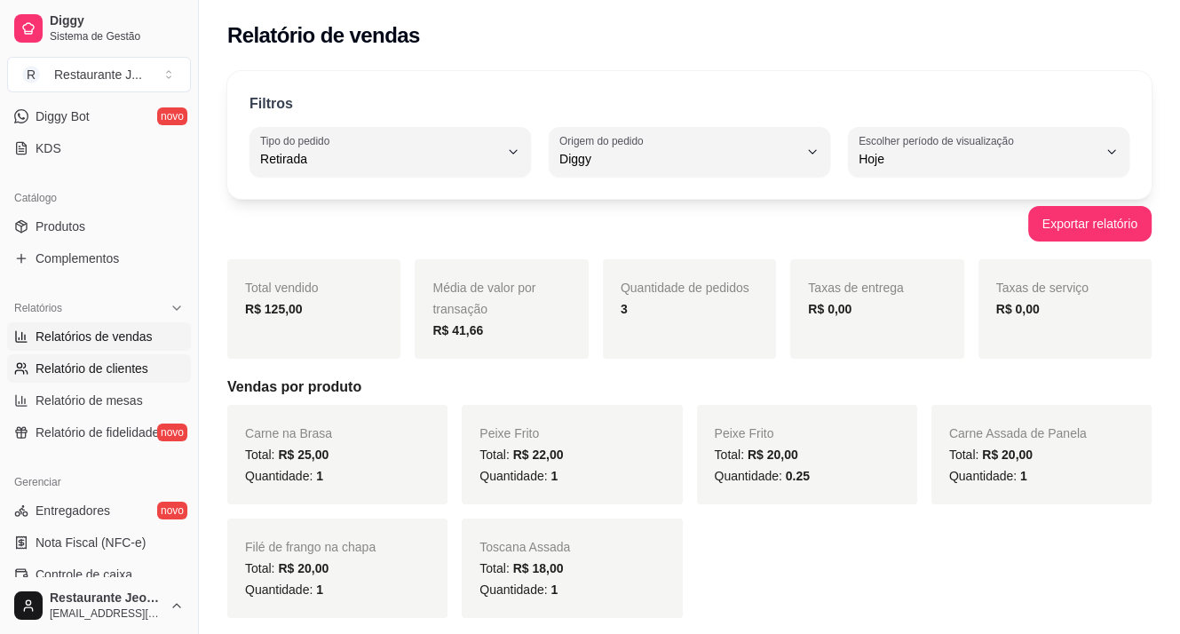
select select "HIGHEST_TOTAL_SPENT_WITH_ORDERS"
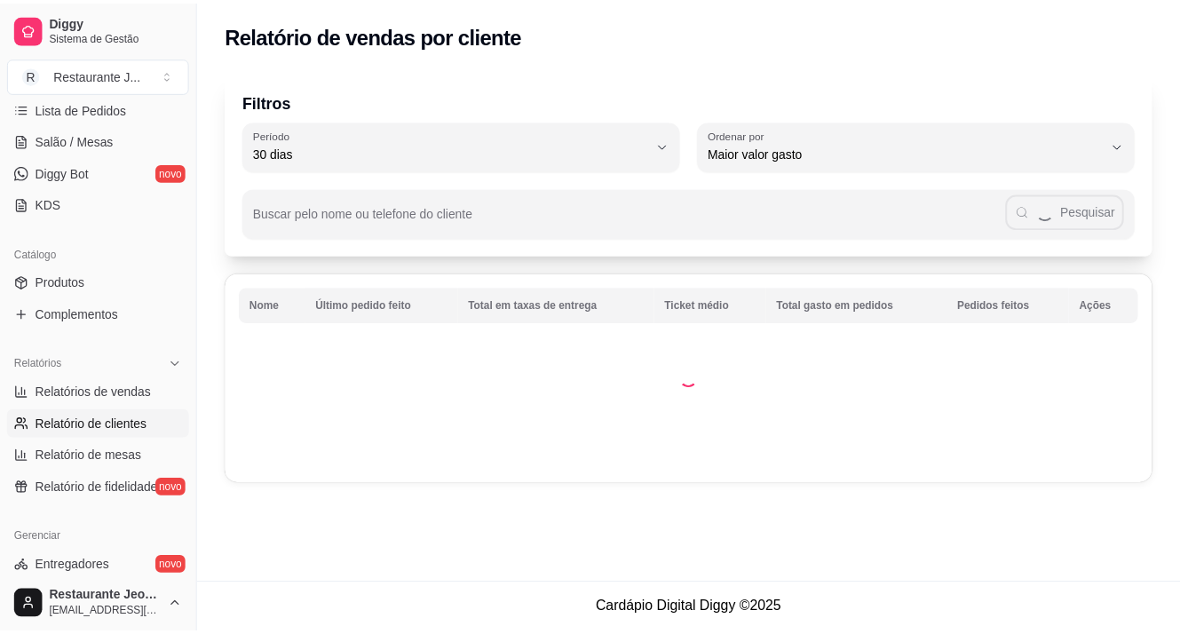
scroll to position [89, 0]
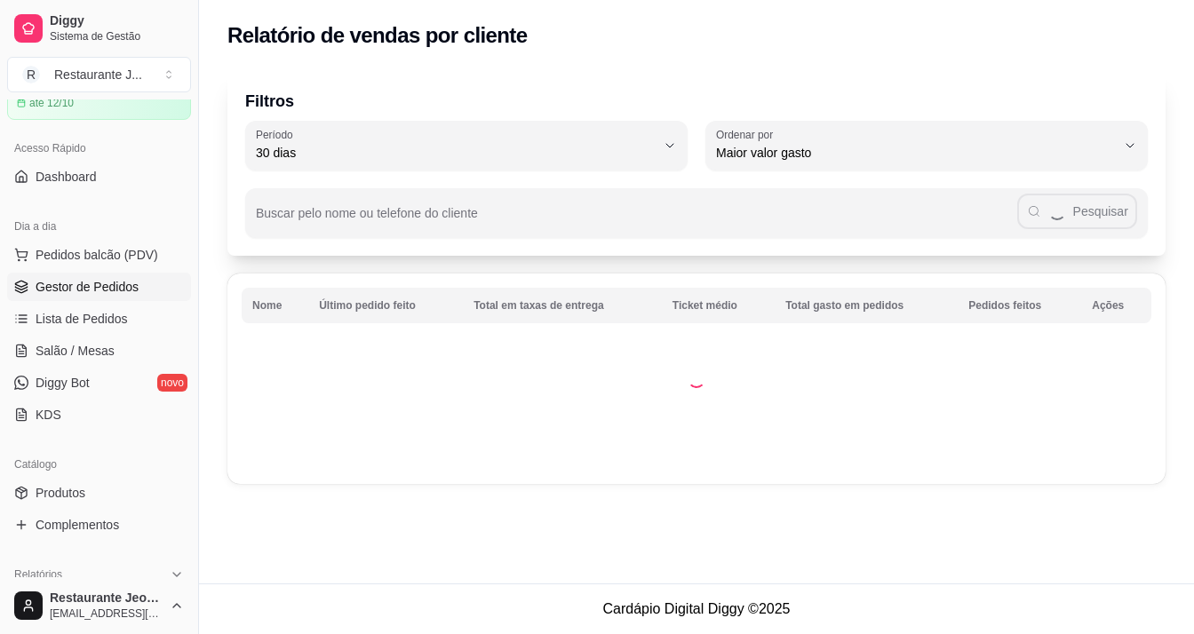
click at [119, 293] on span "Gestor de Pedidos" at bounding box center [87, 287] width 103 height 18
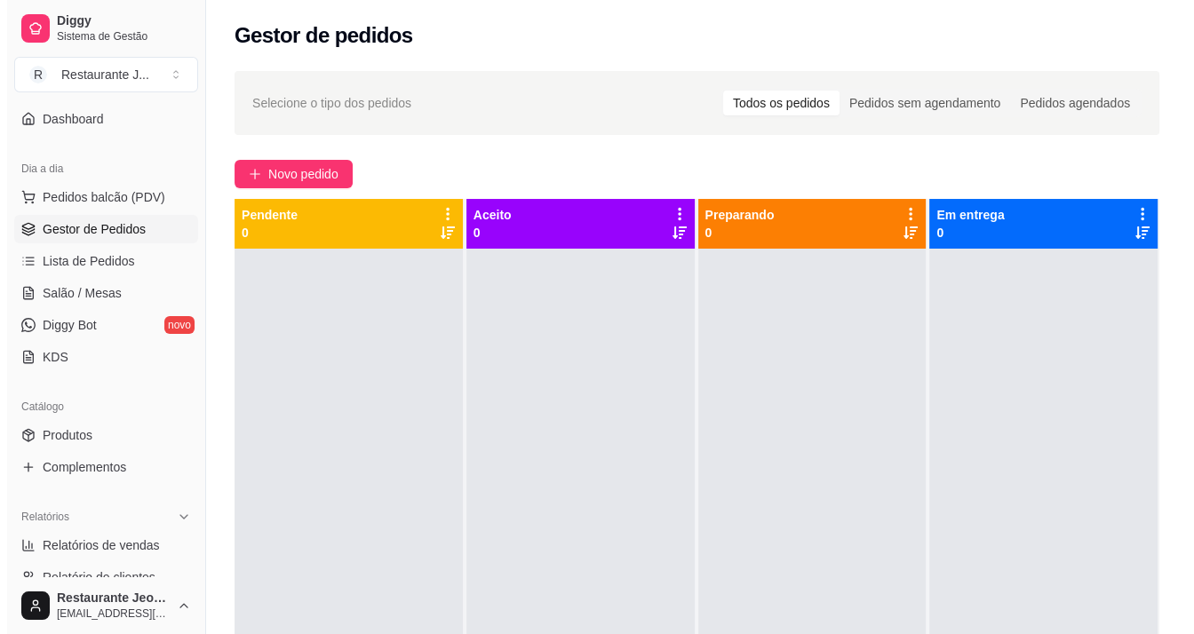
scroll to position [178, 0]
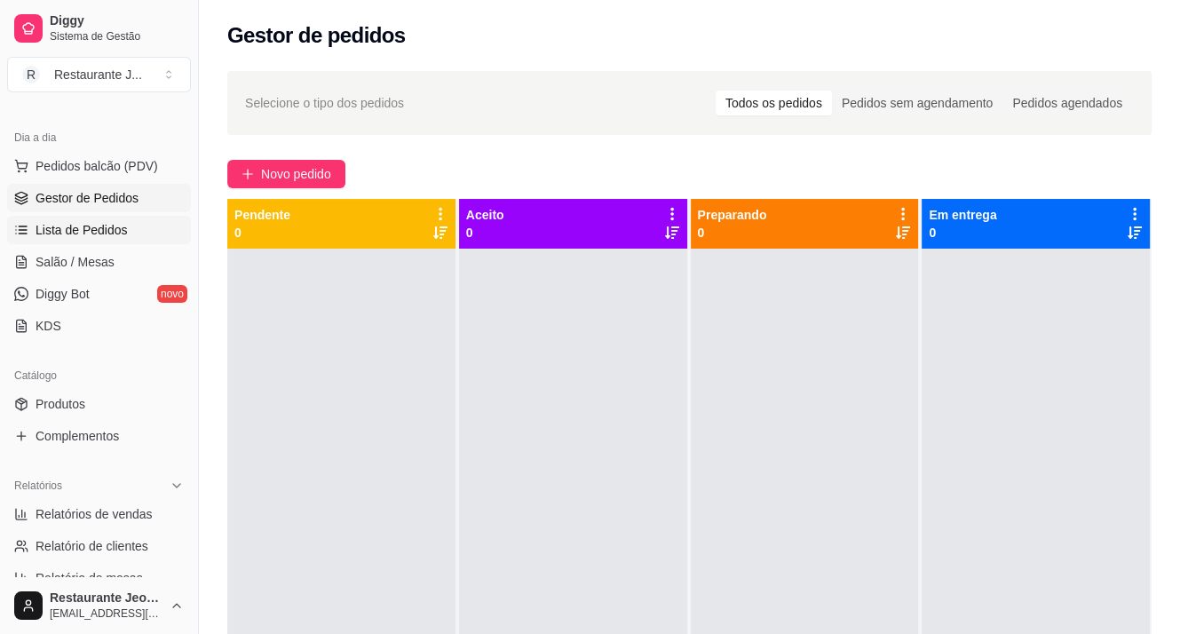
click at [91, 238] on link "Lista de Pedidos" at bounding box center [99, 230] width 184 height 28
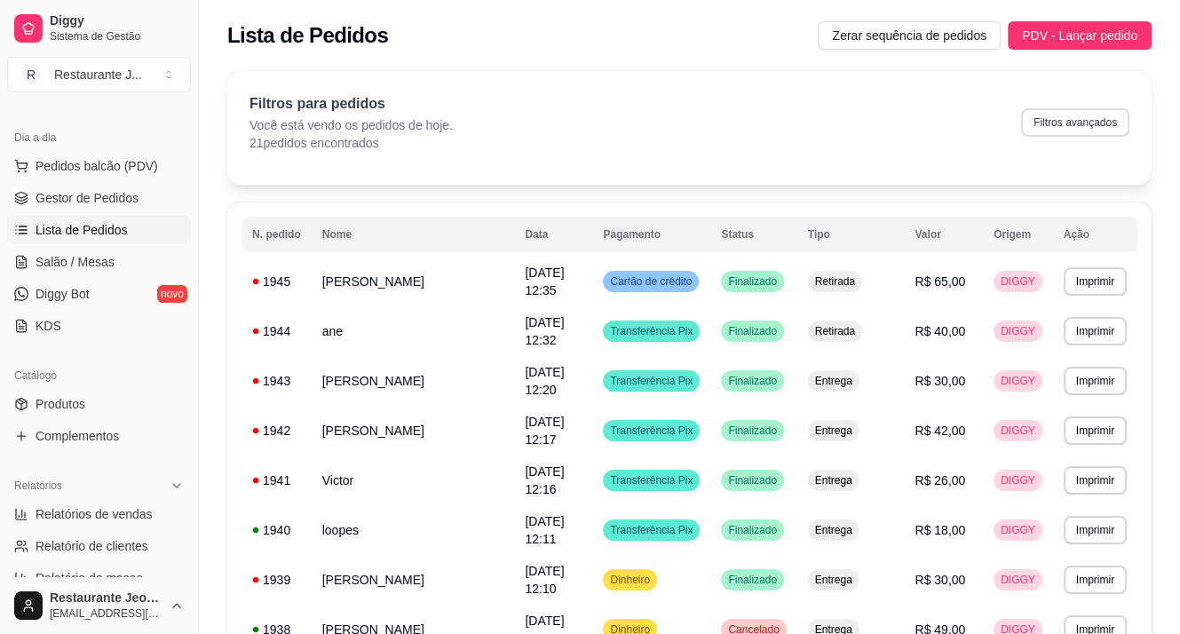
click at [1081, 122] on button "Filtros avançados" at bounding box center [1075, 122] width 108 height 28
select select "0"
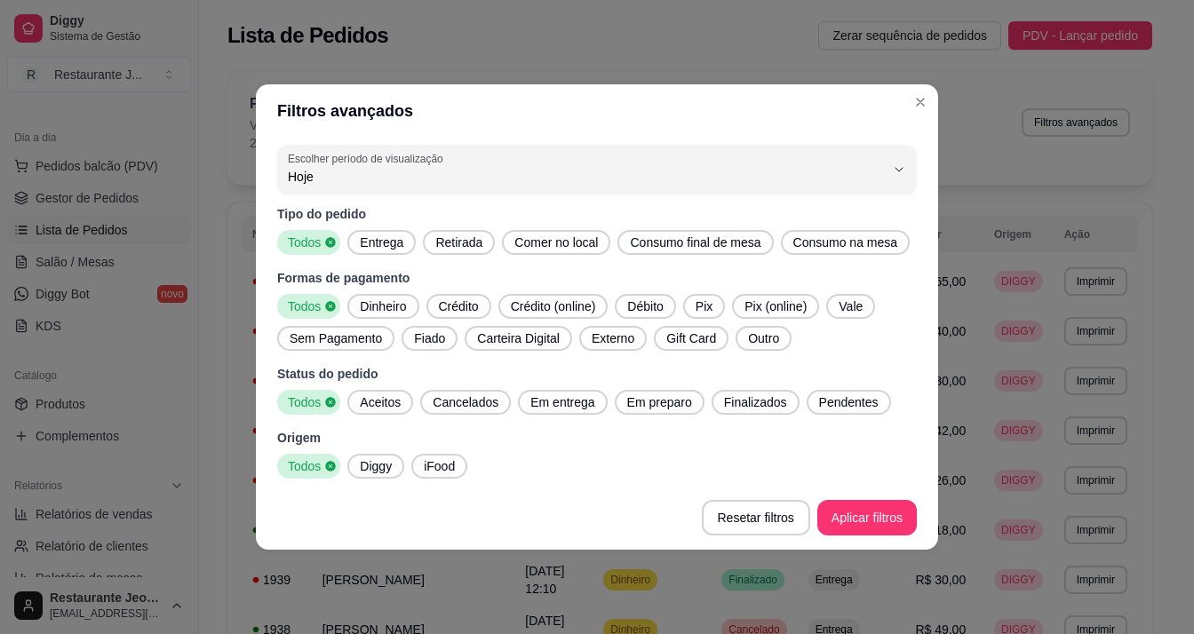
click at [370, 310] on span "Dinheiro" at bounding box center [383, 306] width 60 height 18
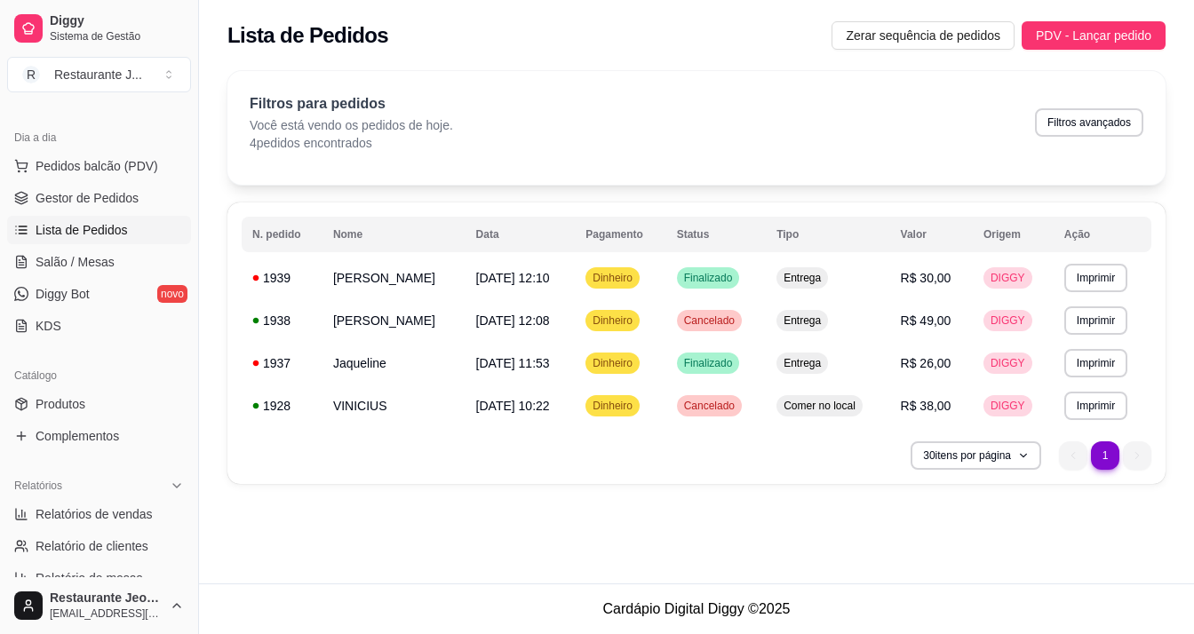
select select "0"
